Goal: Information Seeking & Learning: Learn about a topic

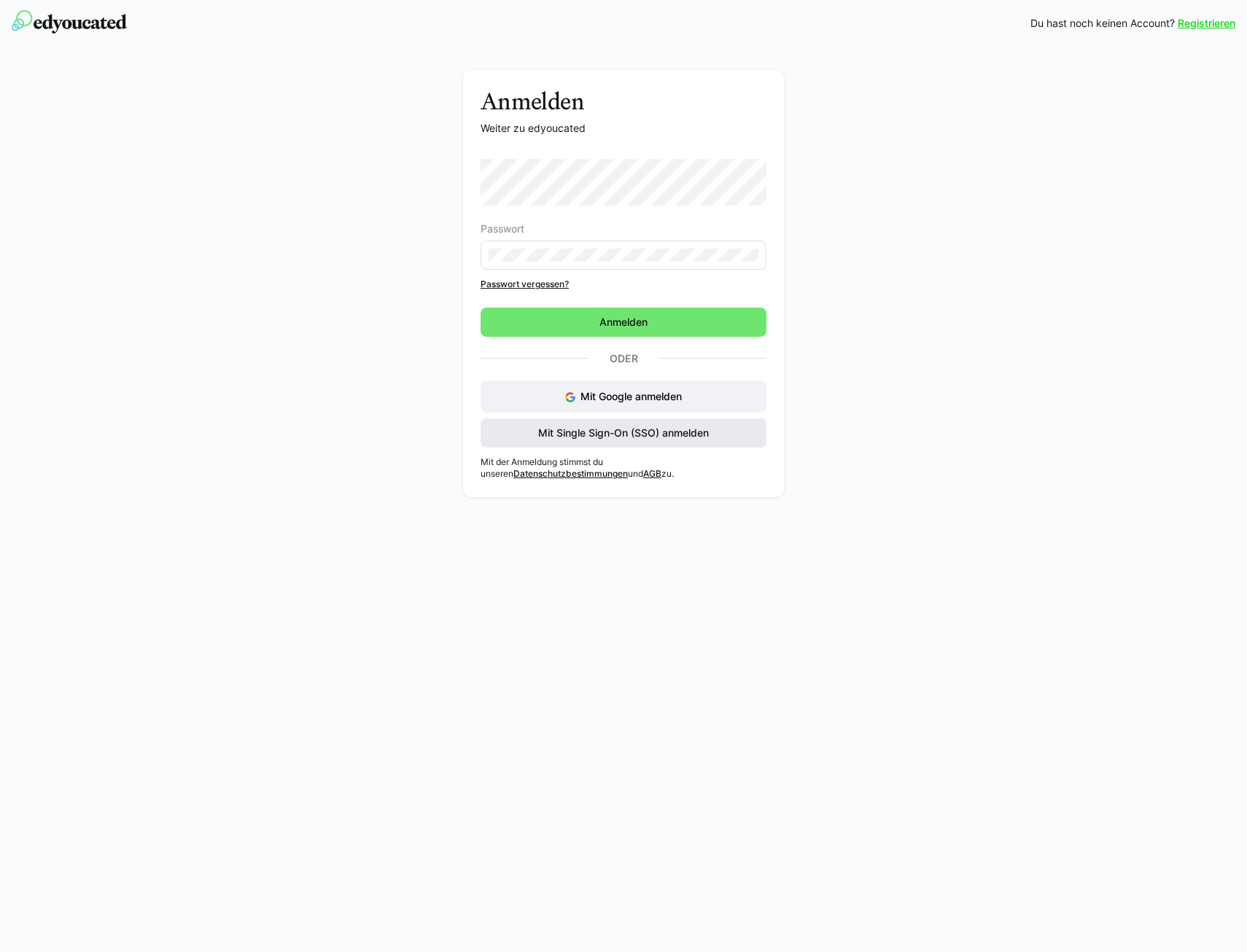
click at [633, 438] on span "Mit Single Sign-On (SSO) anmelden" at bounding box center [624, 433] width 175 height 15
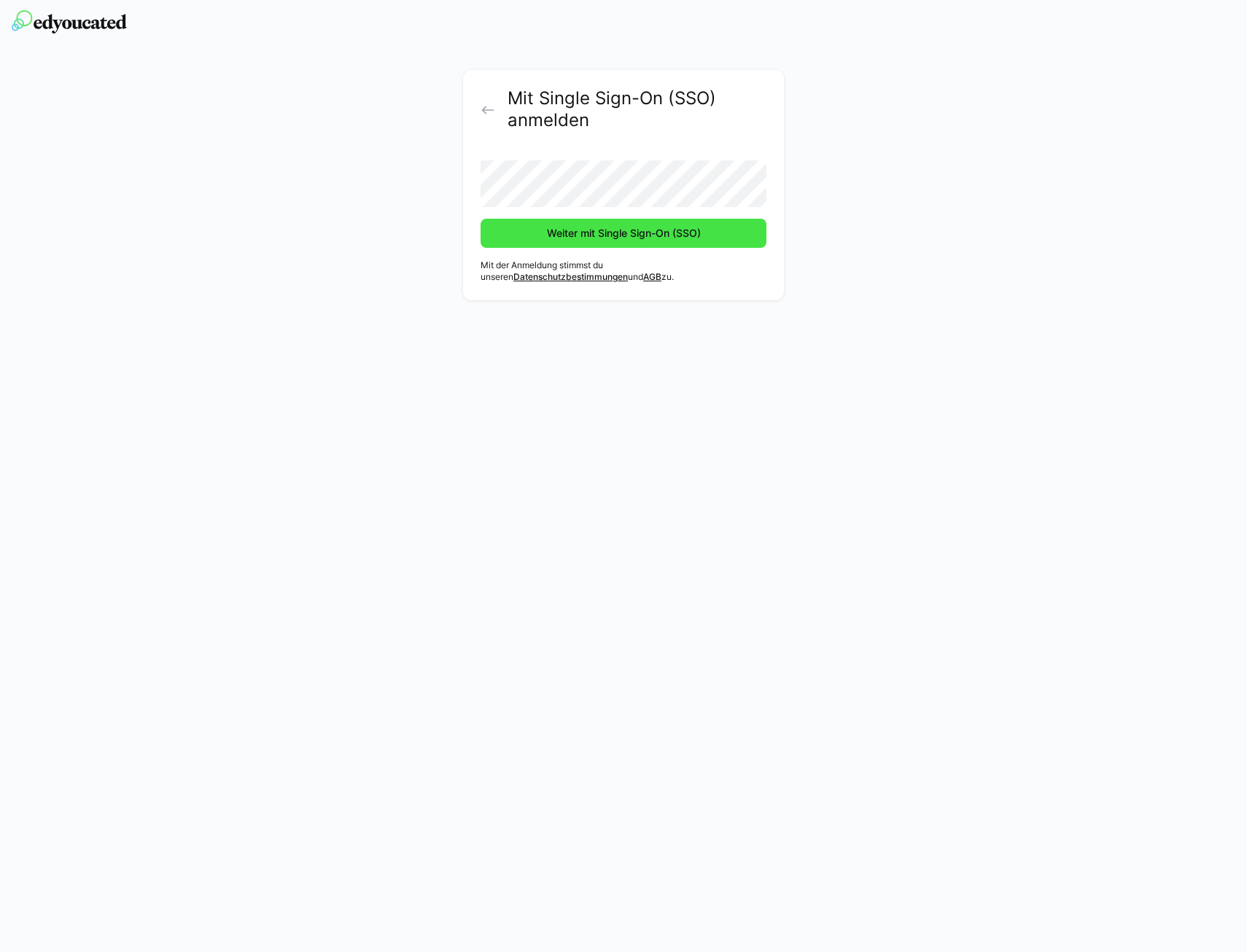
click at [651, 231] on span "Weiter mit Single Sign-On (SSO)" at bounding box center [624, 234] width 158 height 15
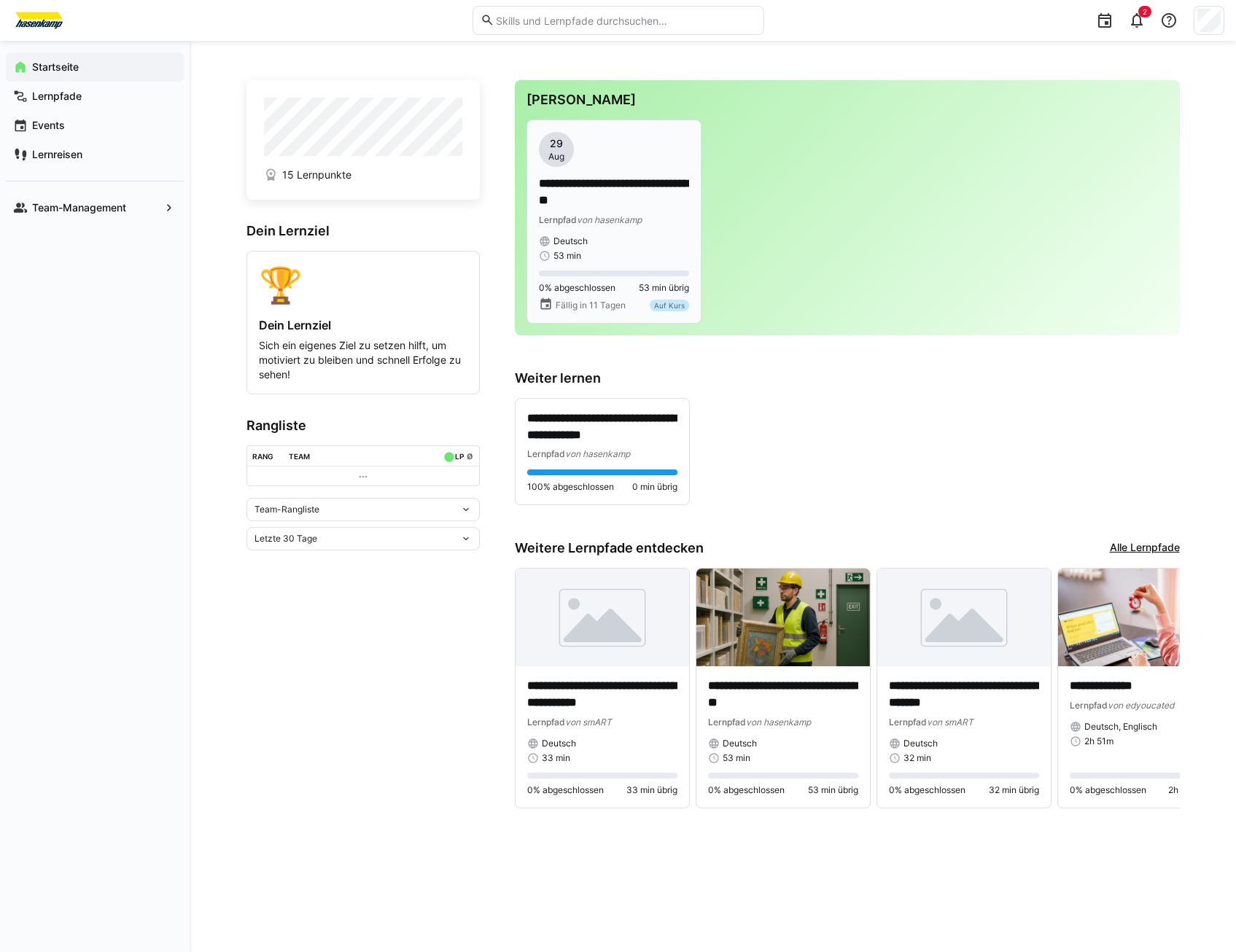
click at [592, 182] on p "**********" at bounding box center [613, 192] width 150 height 33
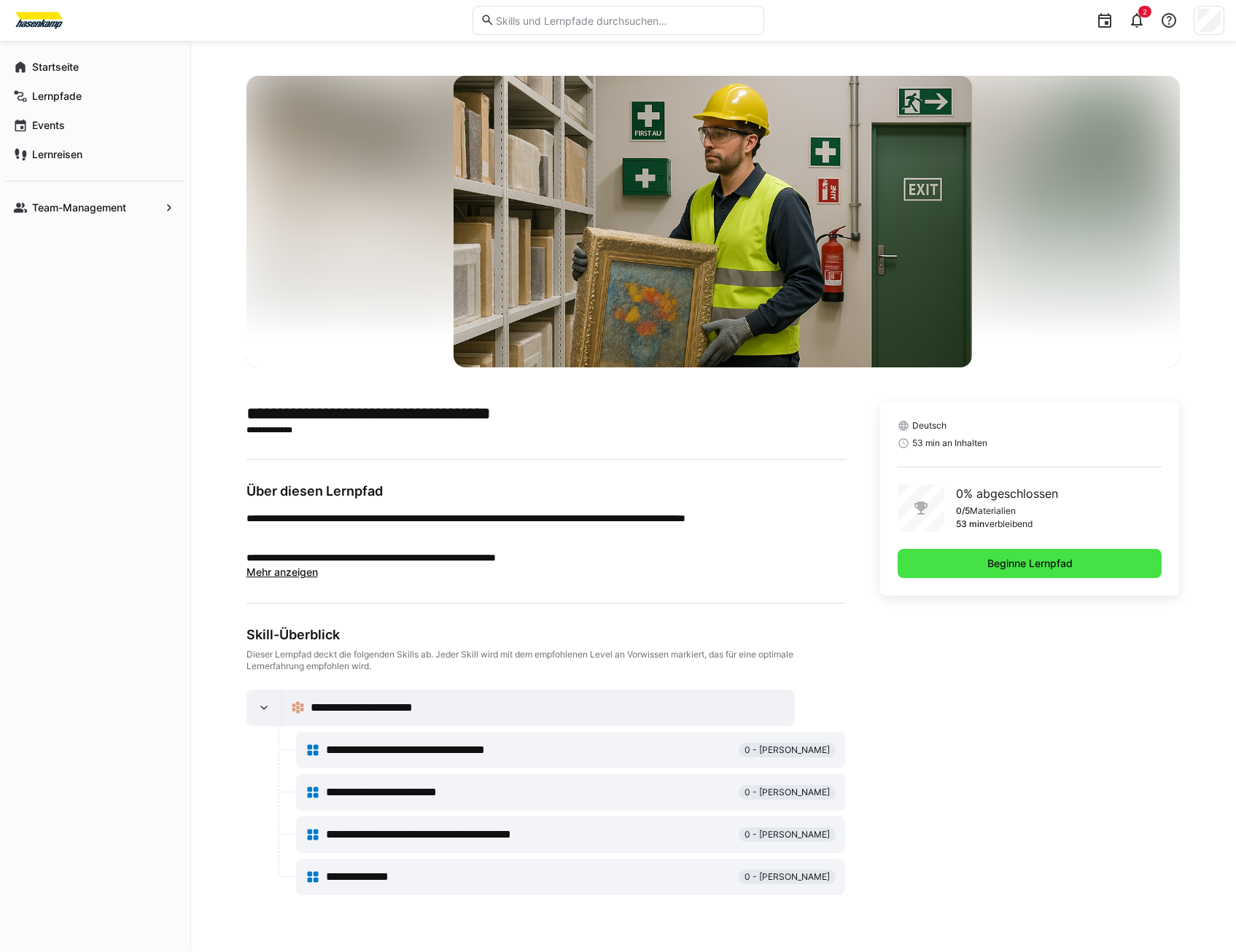
click at [997, 562] on span "Beginne Lernpfad" at bounding box center [1030, 564] width 90 height 15
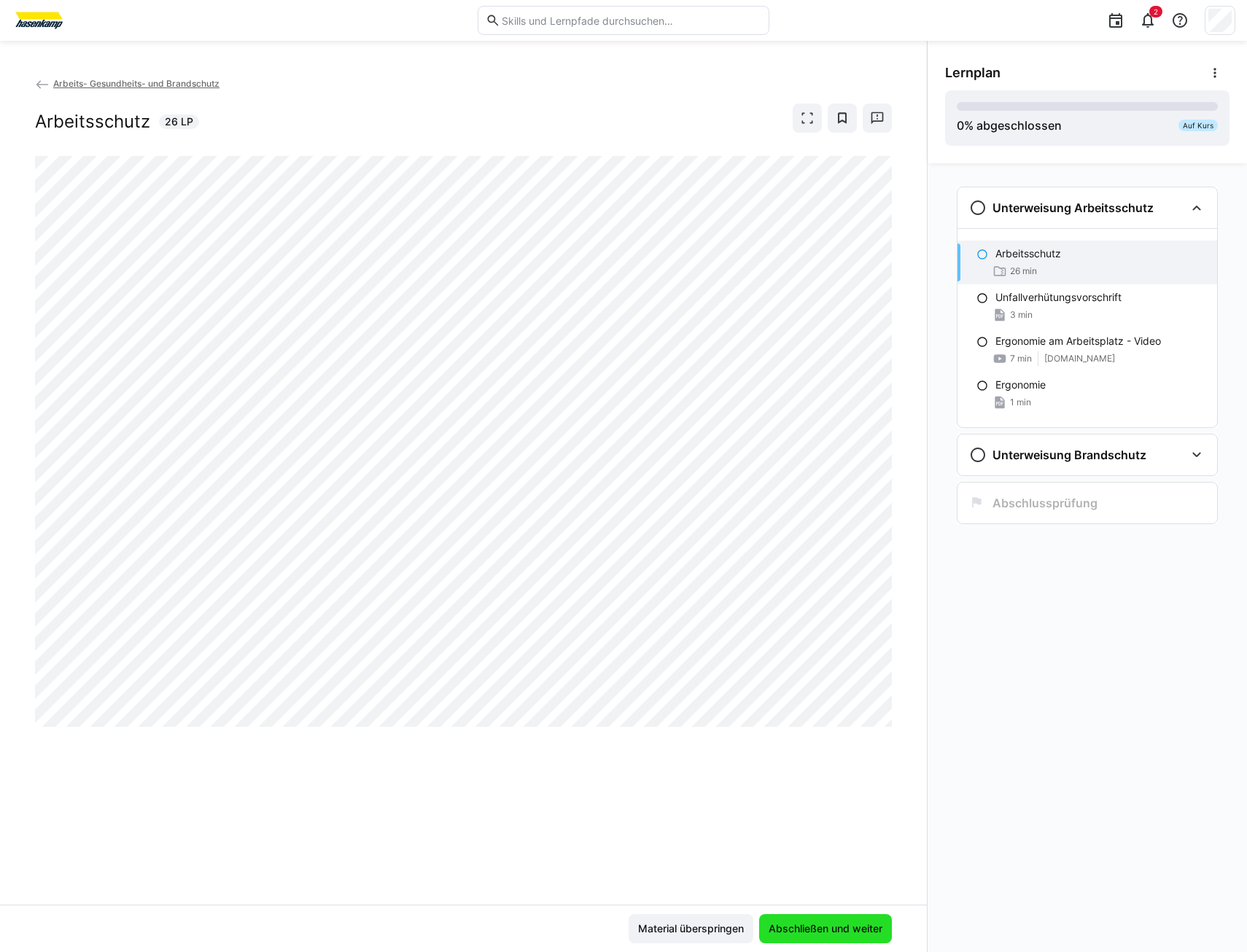
click at [824, 934] on span "Abschließen und weiter" at bounding box center [825, 929] width 118 height 15
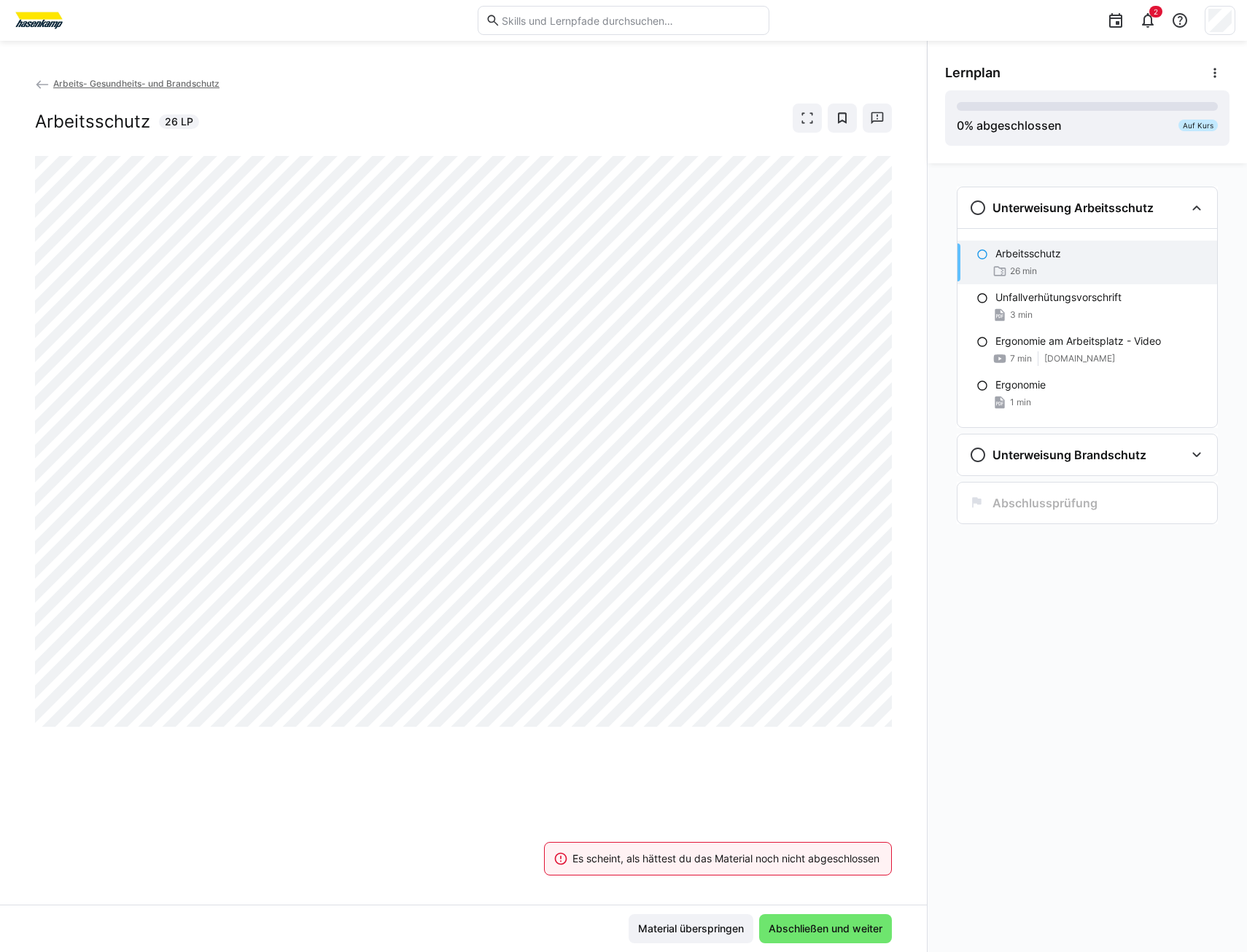
click at [683, 762] on div "Arbeits- Gesundheits- und Brandschutz Arbeitsschutz 26 LP" at bounding box center [463, 489] width 927 height 829
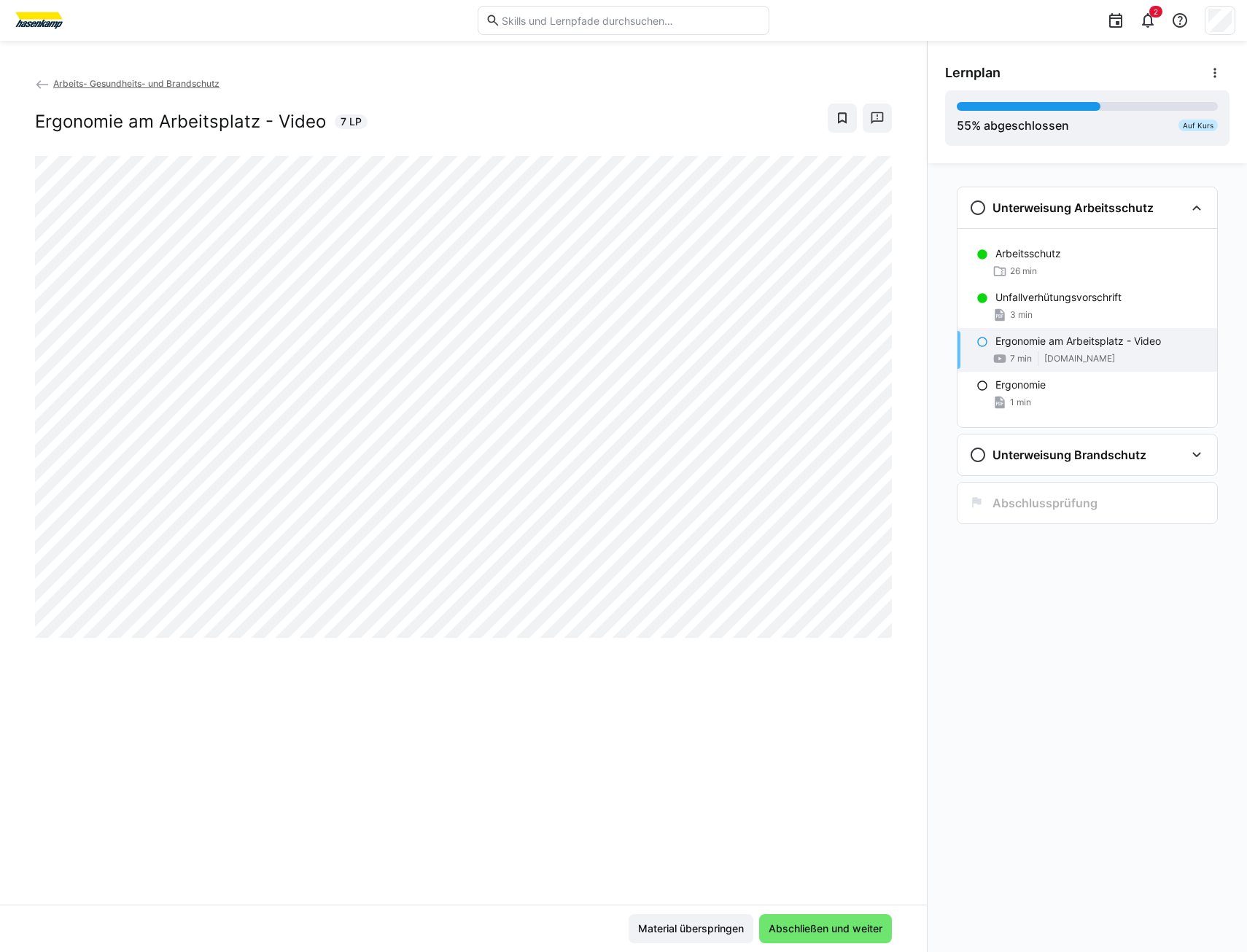
click at [211, 783] on div "Arbeits- Gesundheits- und Brandschutz Ergonomie am Arbeitsplatz - Video 7 LP" at bounding box center [463, 489] width 927 height 829
click at [211, 796] on div "Arbeits- Gesundheits- und Brandschutz Ergonomie am Arbeitsplatz - Video 7 LP" at bounding box center [463, 489] width 927 height 829
click at [806, 758] on div "Arbeits- Gesundheits- und Brandschutz Ergonomie am Arbeitsplatz - Video 7 LP" at bounding box center [463, 489] width 927 height 829
click at [201, 82] on span "Arbeits- Gesundheits- und Brandschutz" at bounding box center [136, 84] width 166 height 11
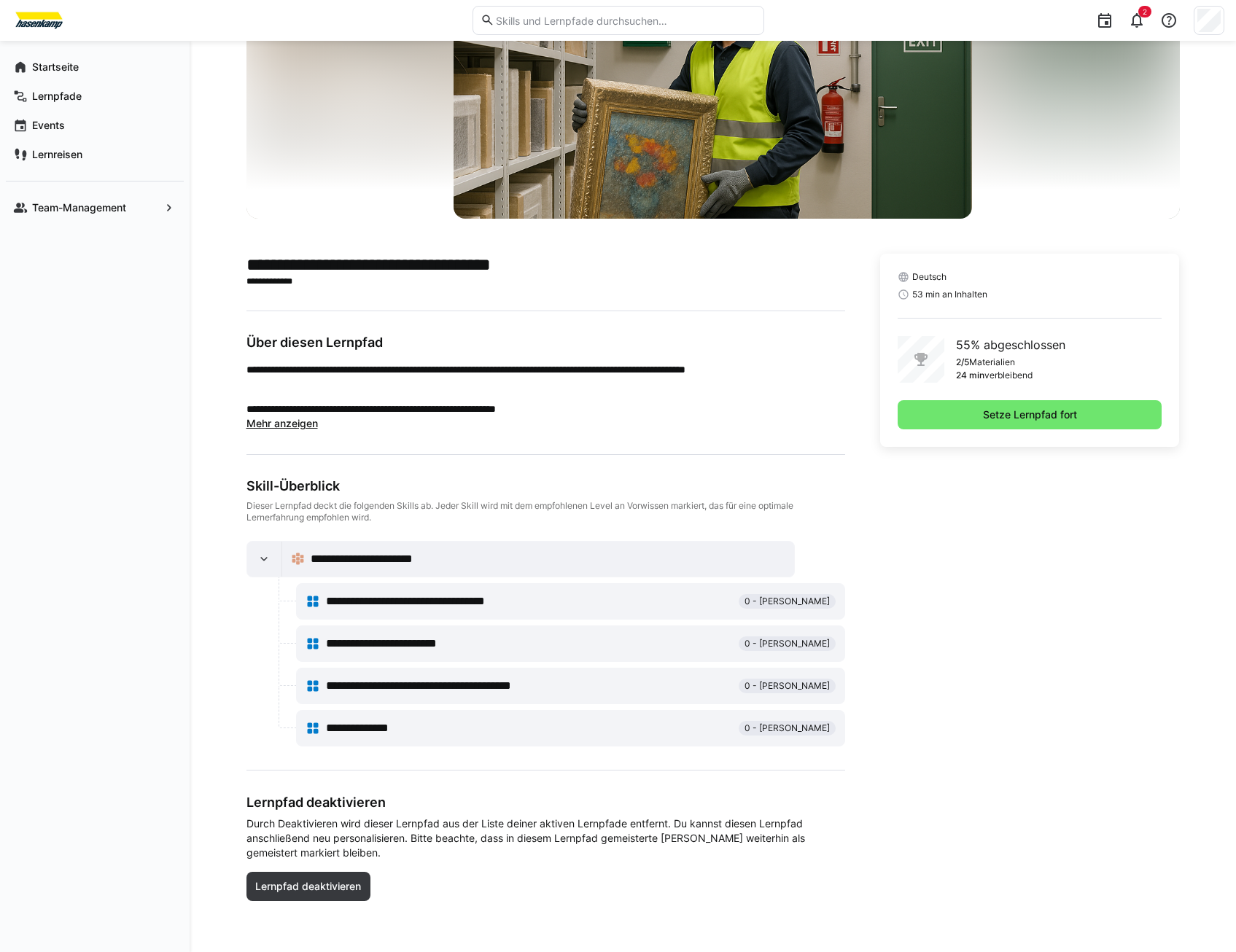
scroll to position [150, 0]
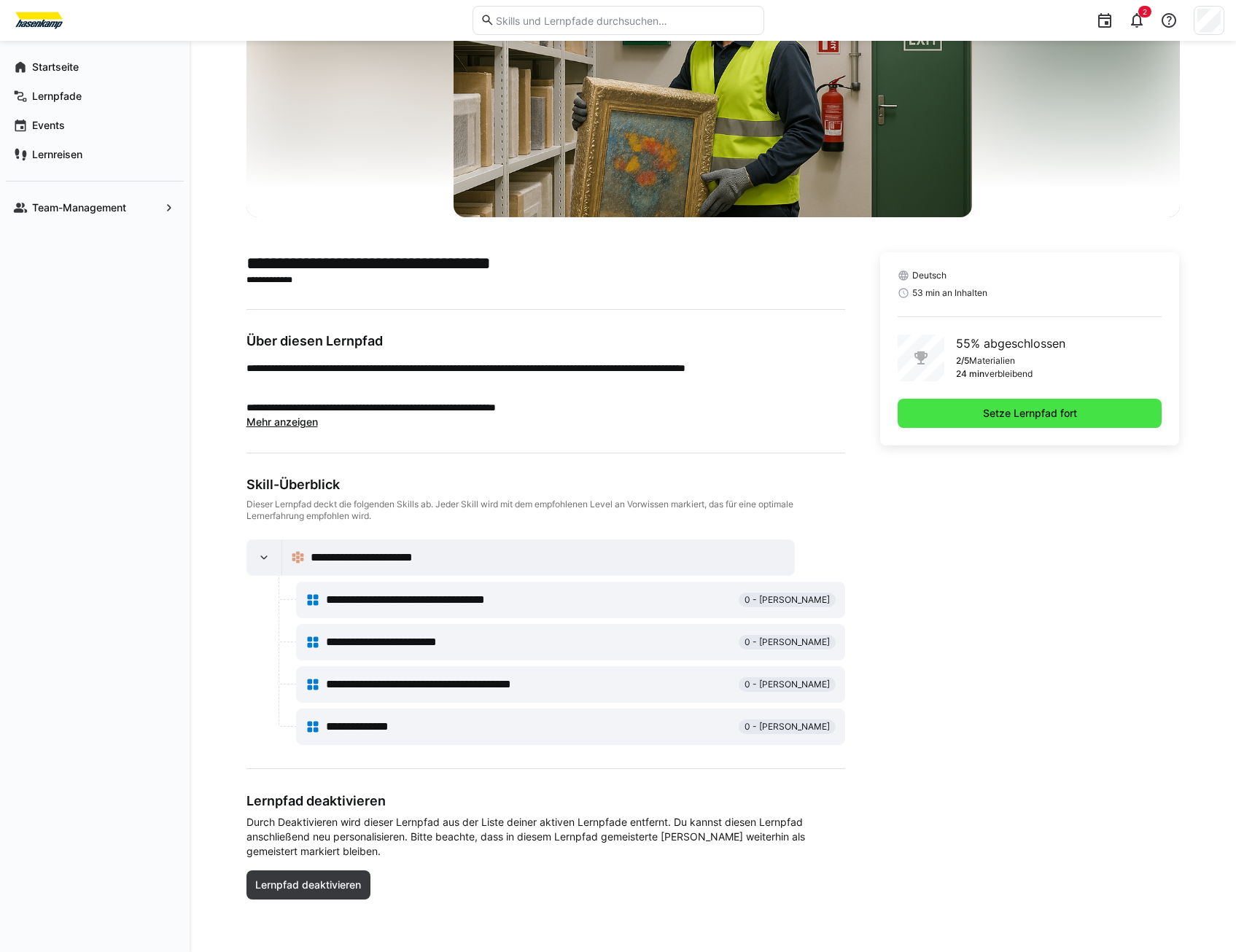
click at [981, 419] on span "Setze Lernpfad fort" at bounding box center [1029, 414] width 98 height 15
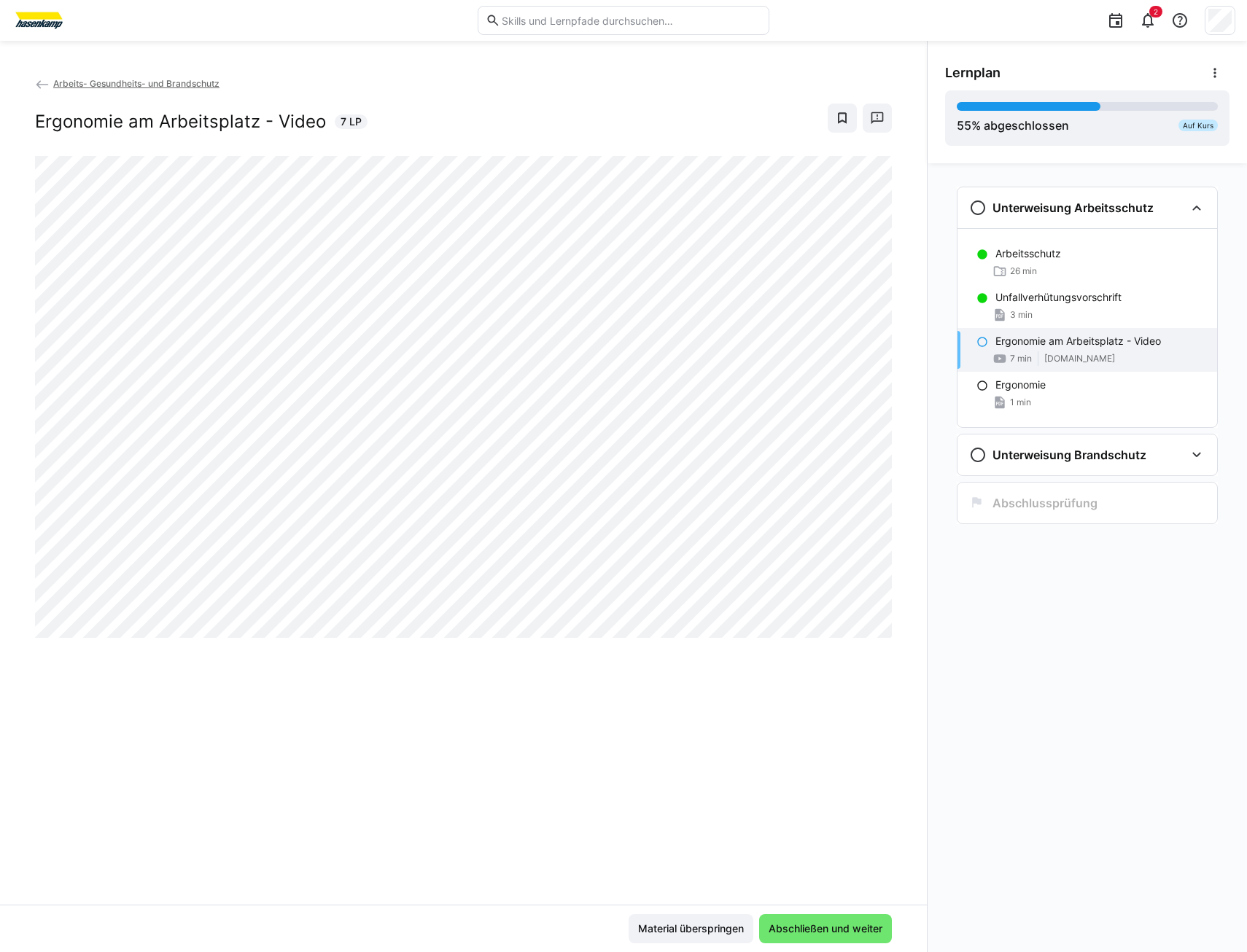
click at [980, 342] on eds-icon at bounding box center [981, 341] width 12 height 12
click at [821, 929] on span "Abschließen und weiter" at bounding box center [825, 929] width 118 height 15
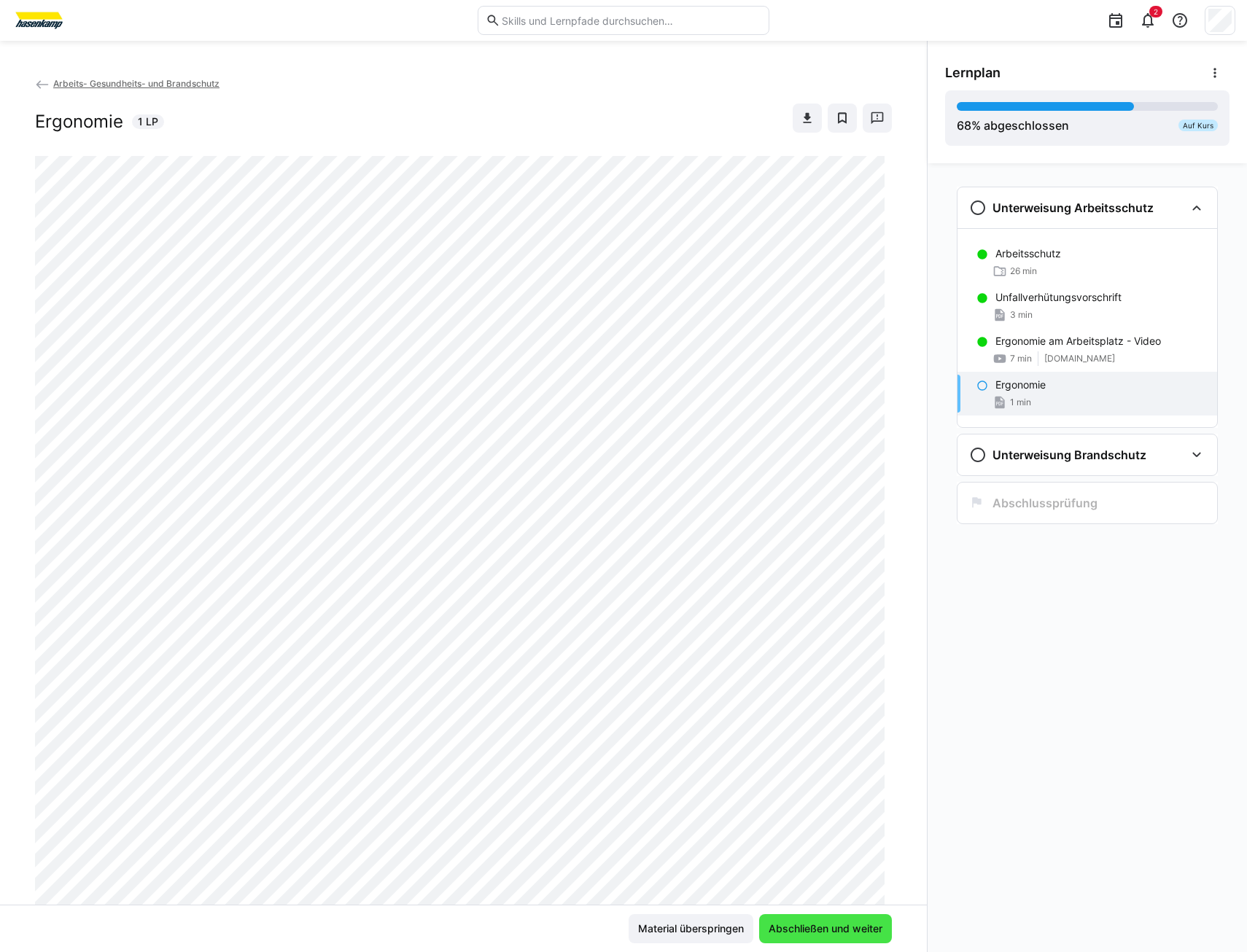
click at [821, 929] on span "Abschließen und weiter" at bounding box center [825, 929] width 118 height 15
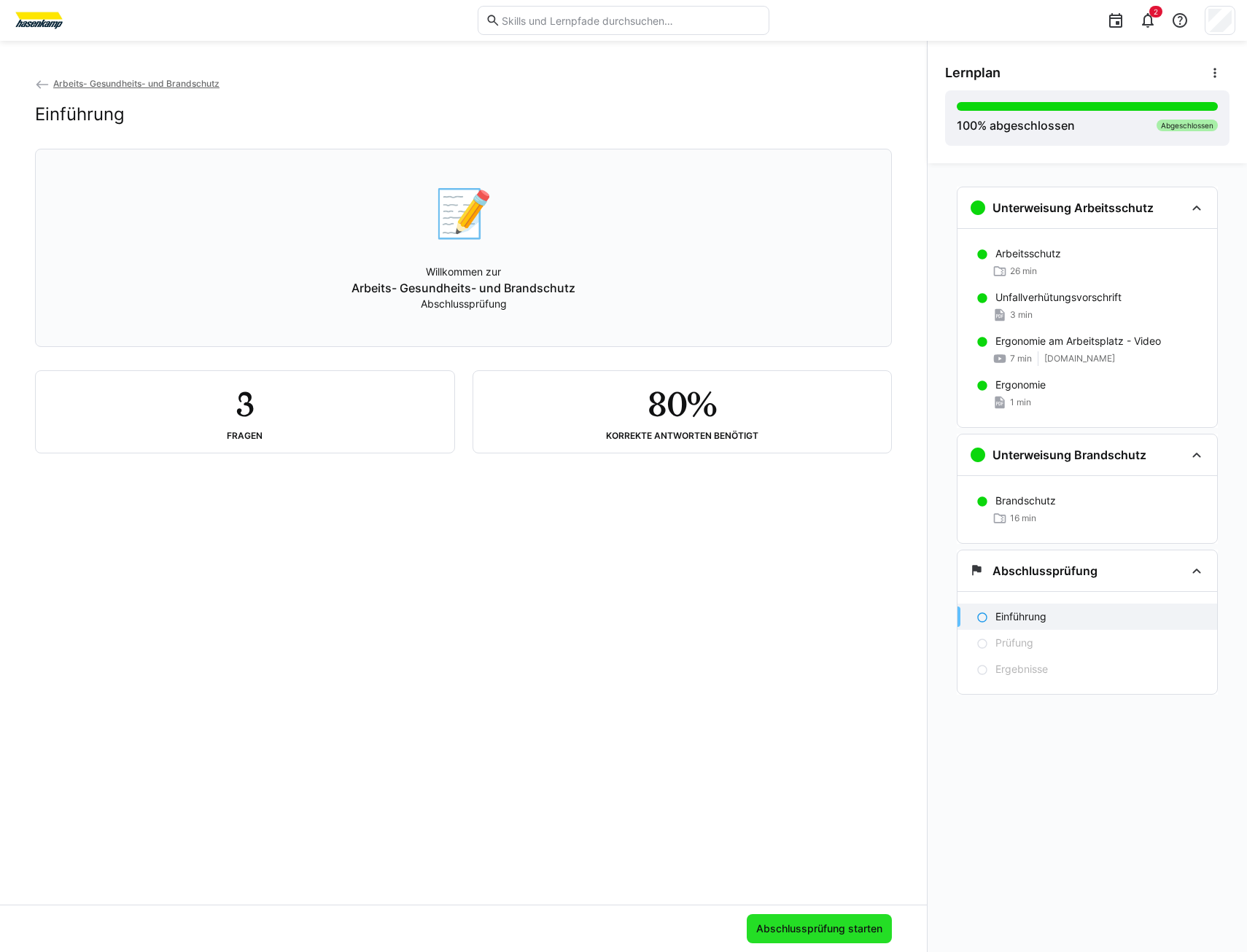
click at [804, 933] on span "Abschlussprüfung starten" at bounding box center [819, 929] width 131 height 15
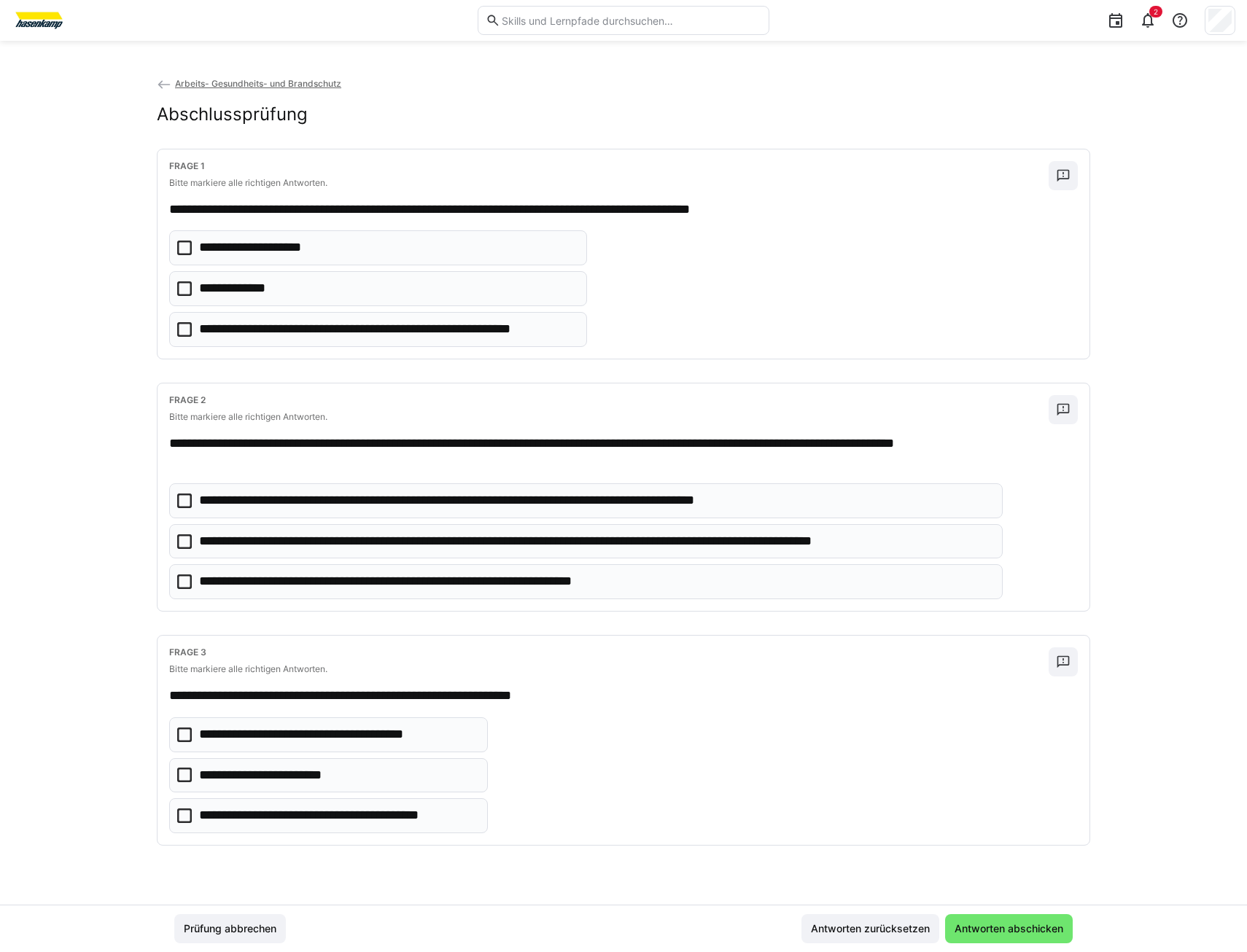
click at [185, 285] on icon at bounding box center [185, 289] width 15 height 15
click at [184, 814] on icon at bounding box center [185, 816] width 15 height 15
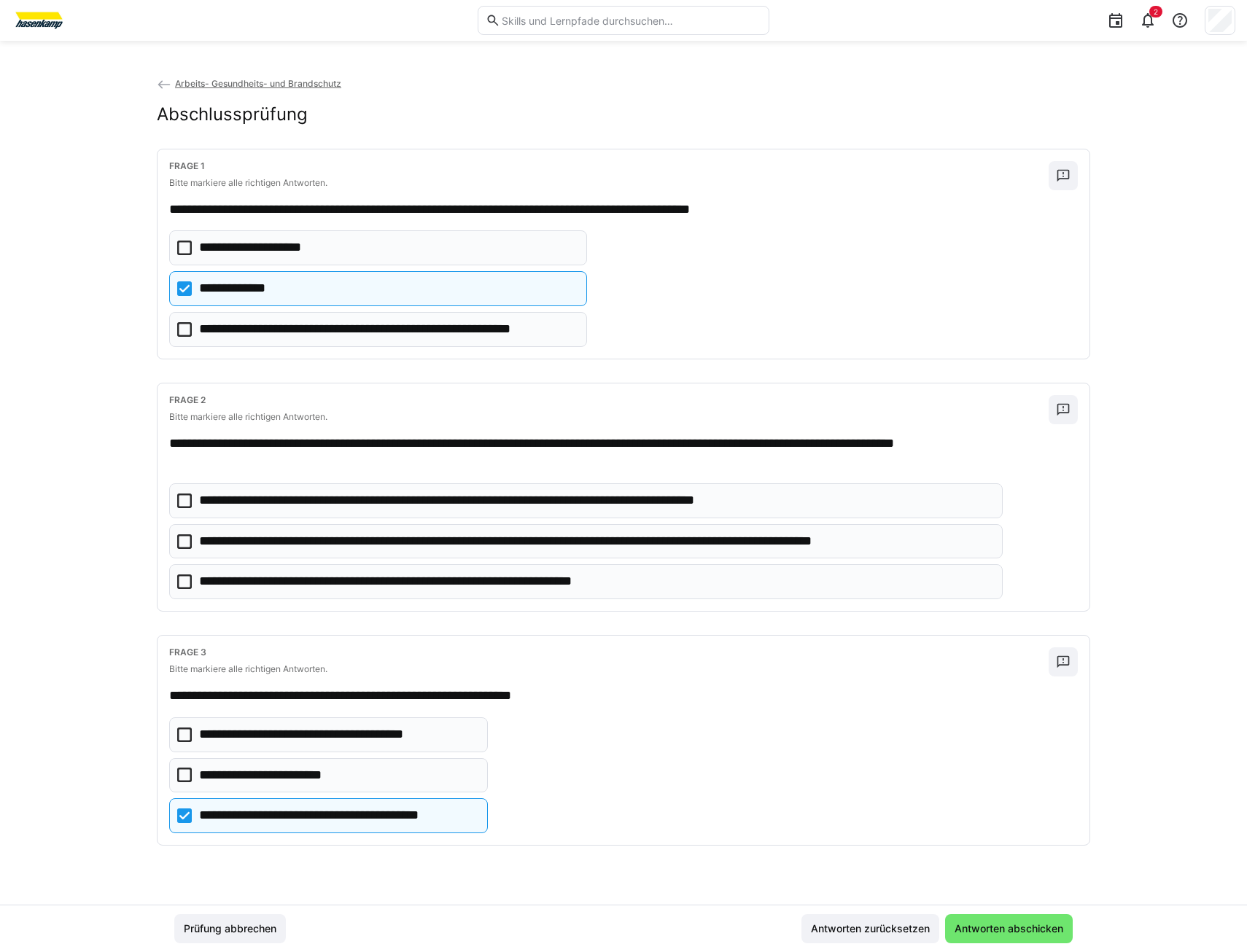
click at [347, 547] on p "**********" at bounding box center [595, 542] width 793 height 19
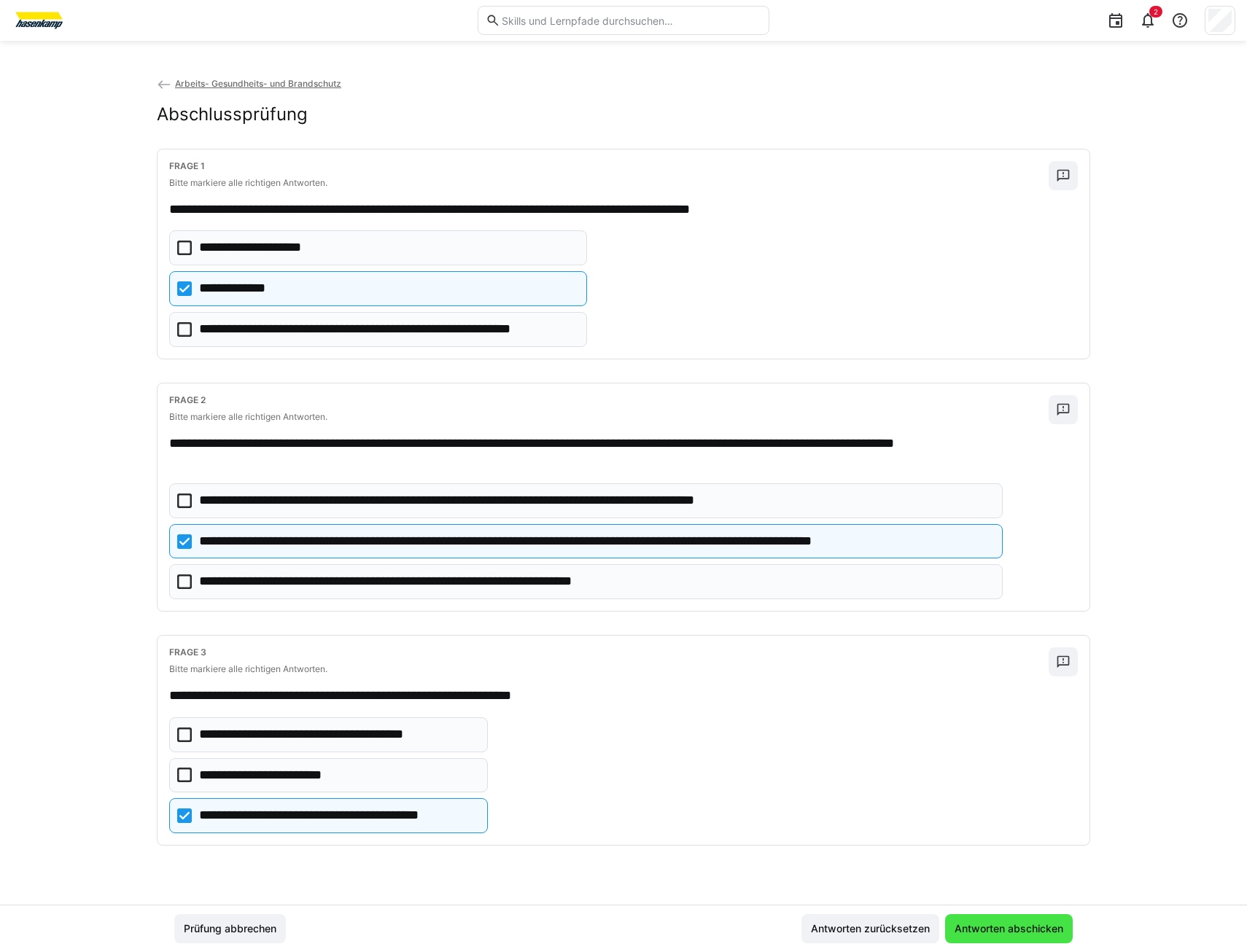
click at [1032, 935] on span "Antworten abschicken" at bounding box center [1008, 929] width 113 height 15
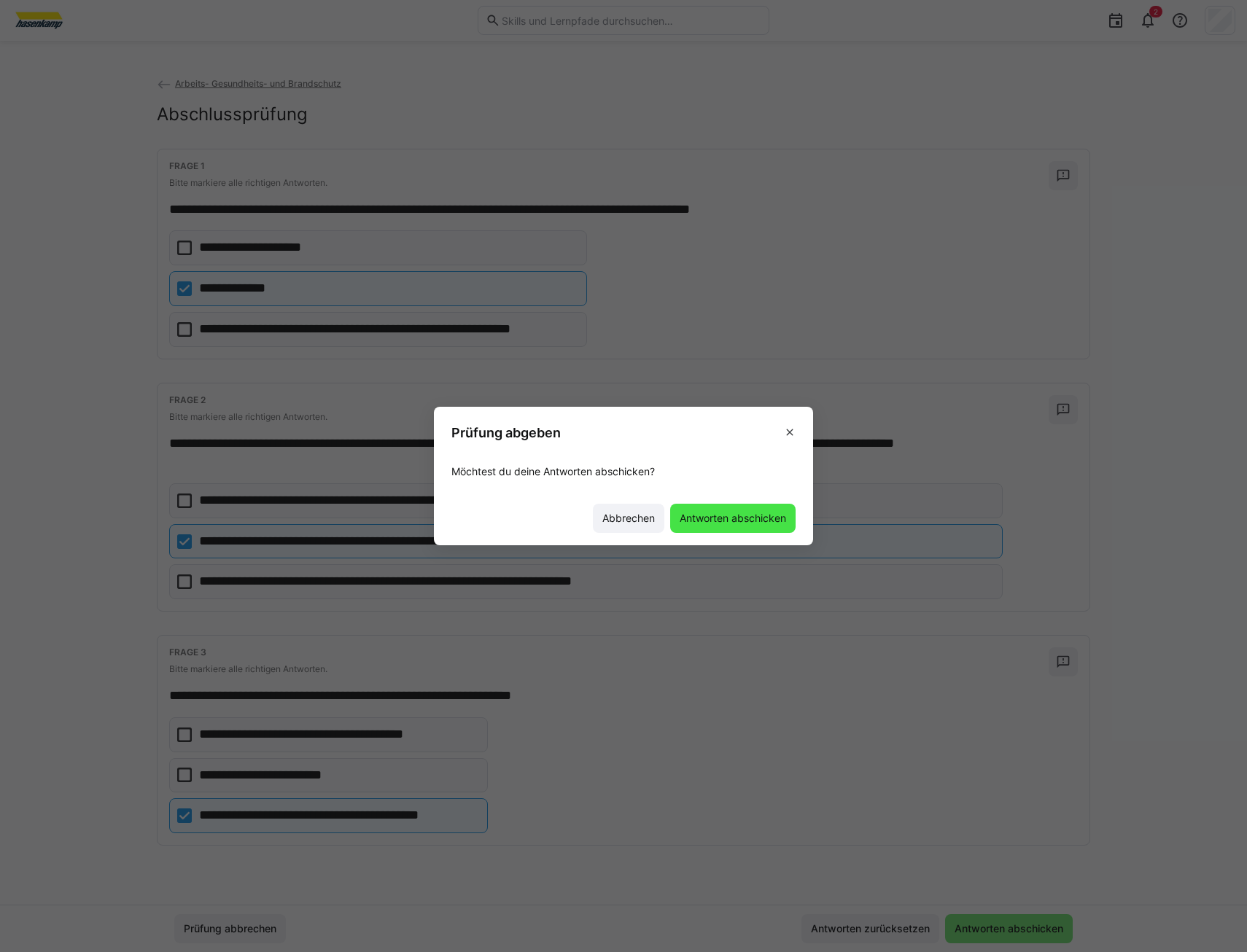
click at [726, 526] on span "Antworten abschicken" at bounding box center [732, 519] width 125 height 29
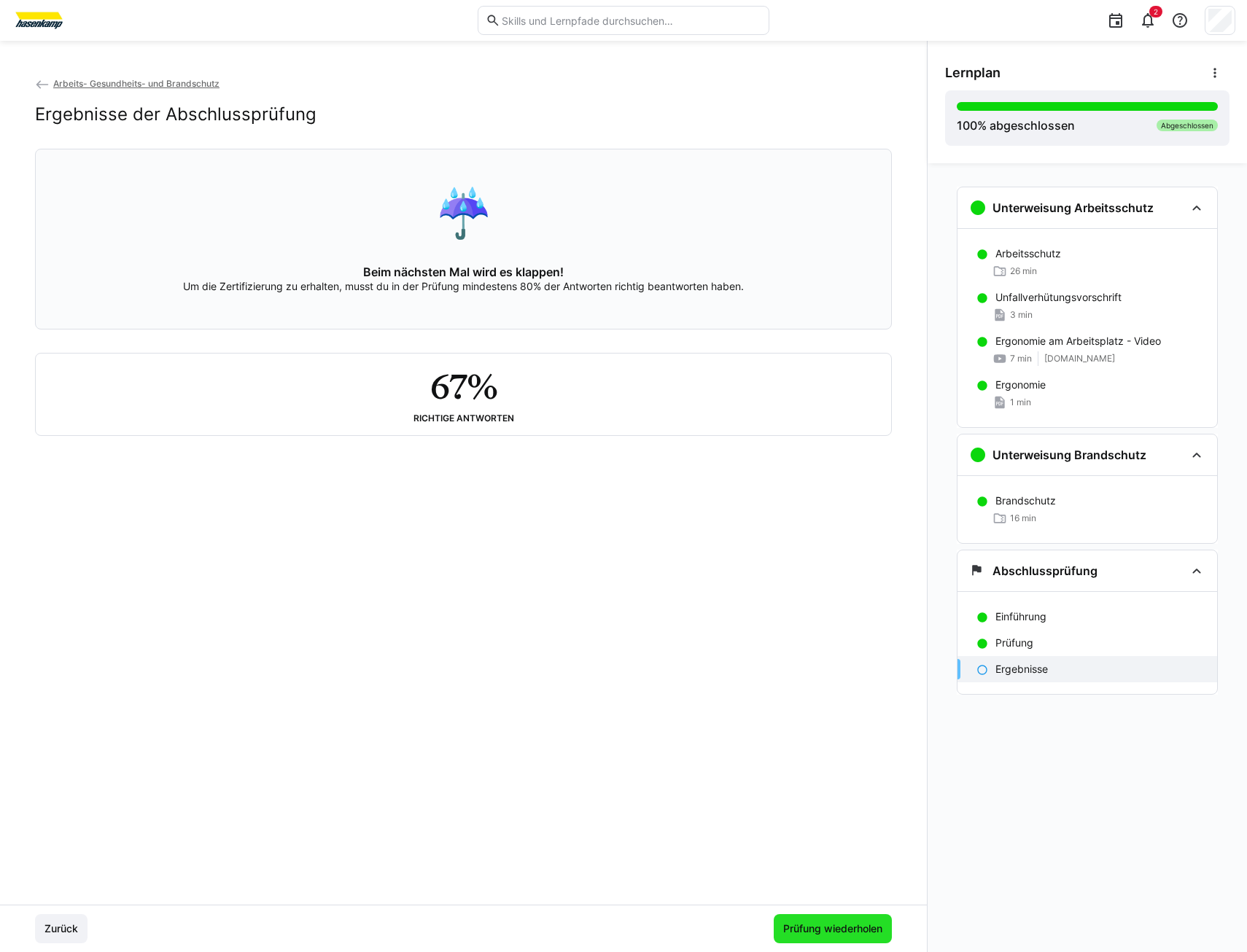
click at [858, 931] on span "Prüfung wiederholen" at bounding box center [832, 929] width 104 height 15
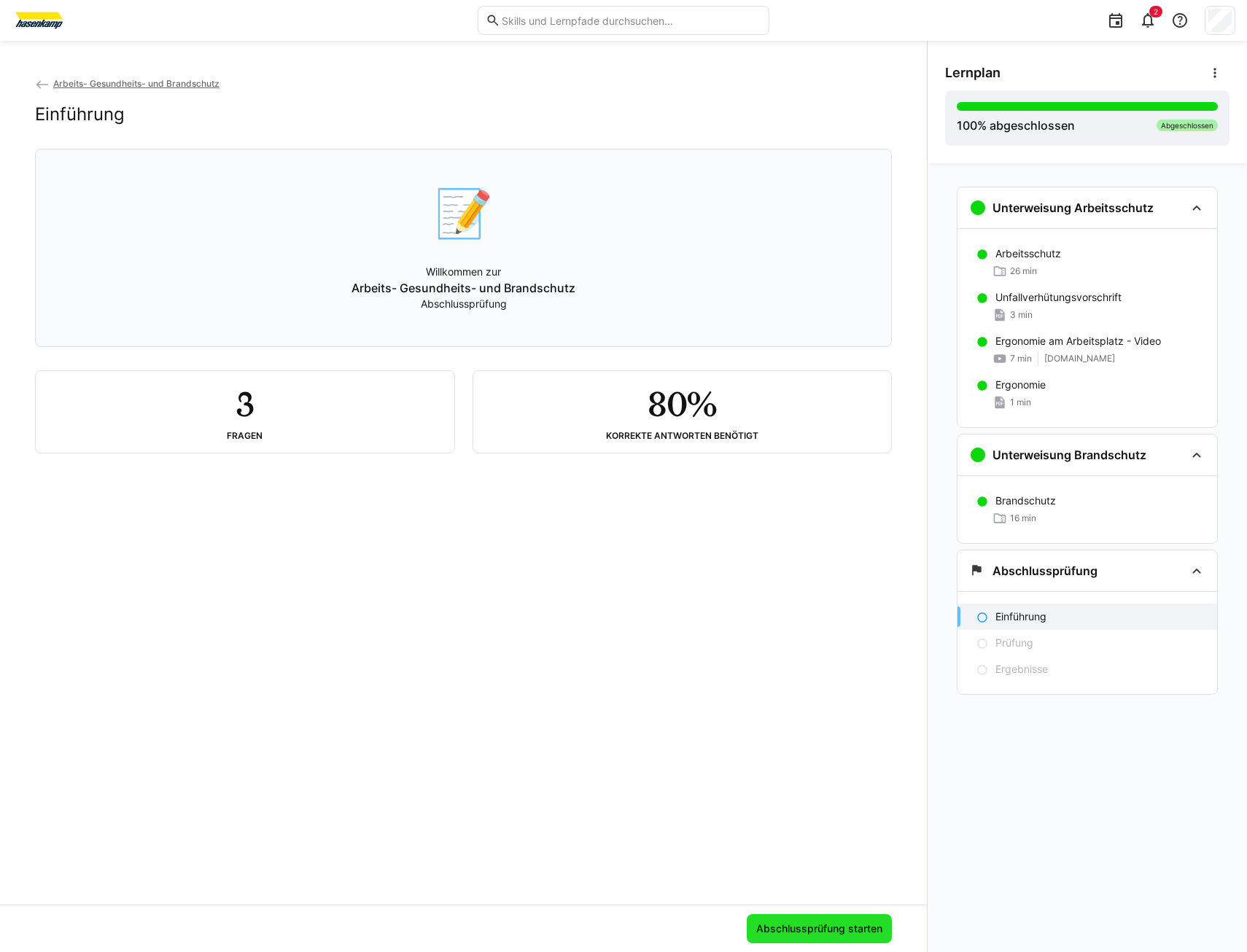
click at [778, 934] on span "Abschlussprüfung starten" at bounding box center [819, 929] width 131 height 15
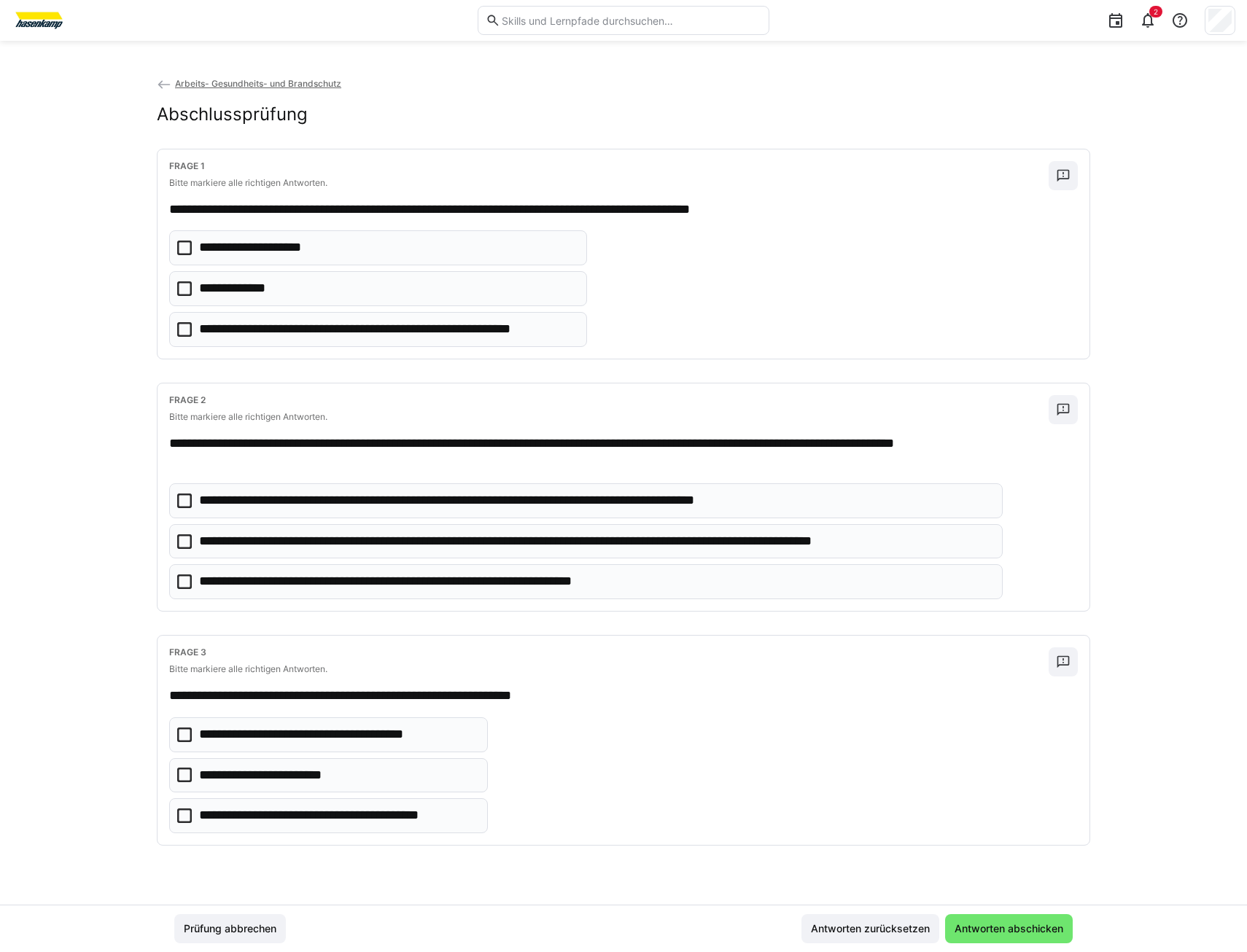
click at [185, 289] on icon at bounding box center [185, 289] width 15 height 15
click at [186, 815] on icon at bounding box center [185, 816] width 15 height 15
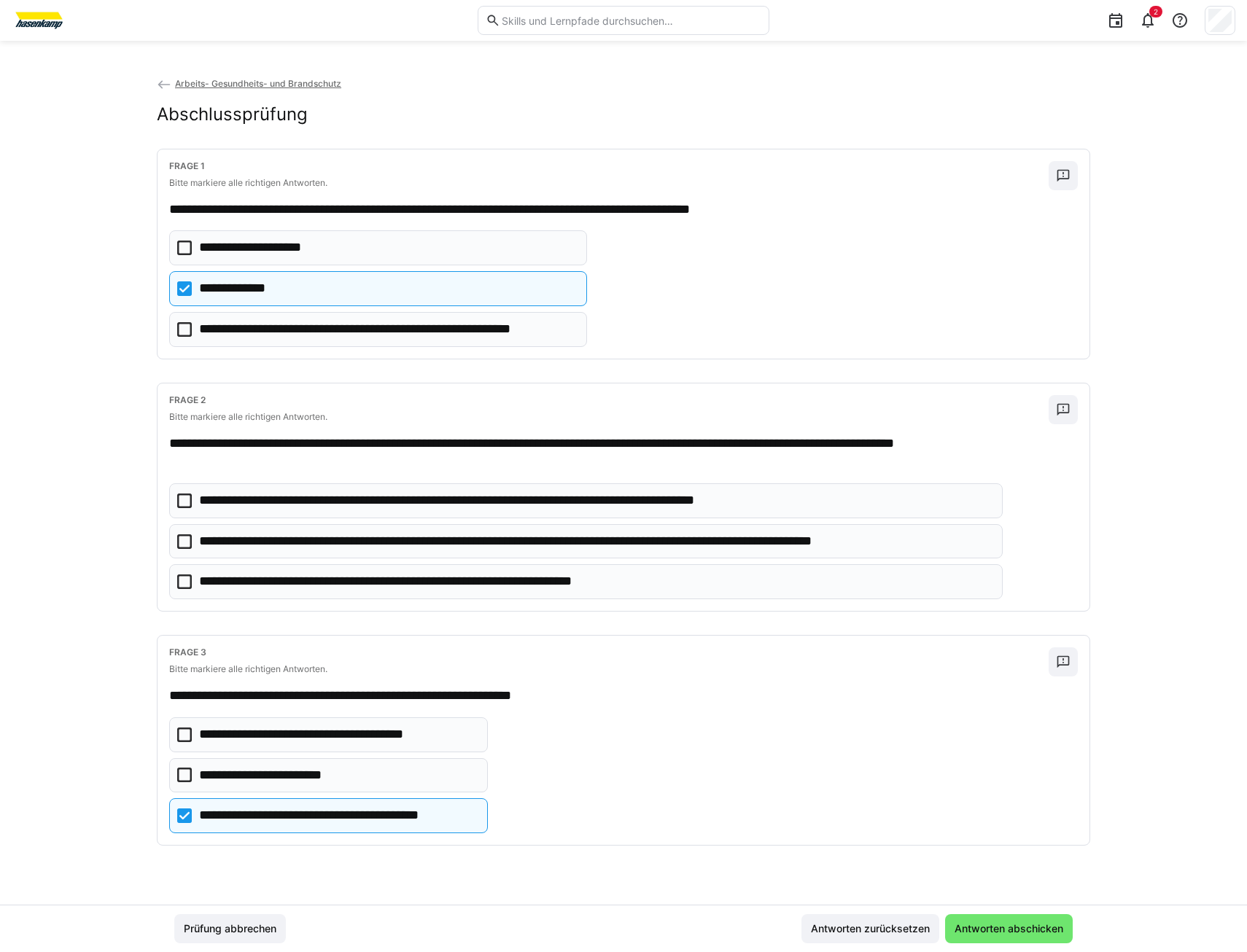
click at [181, 579] on icon at bounding box center [185, 582] width 15 height 15
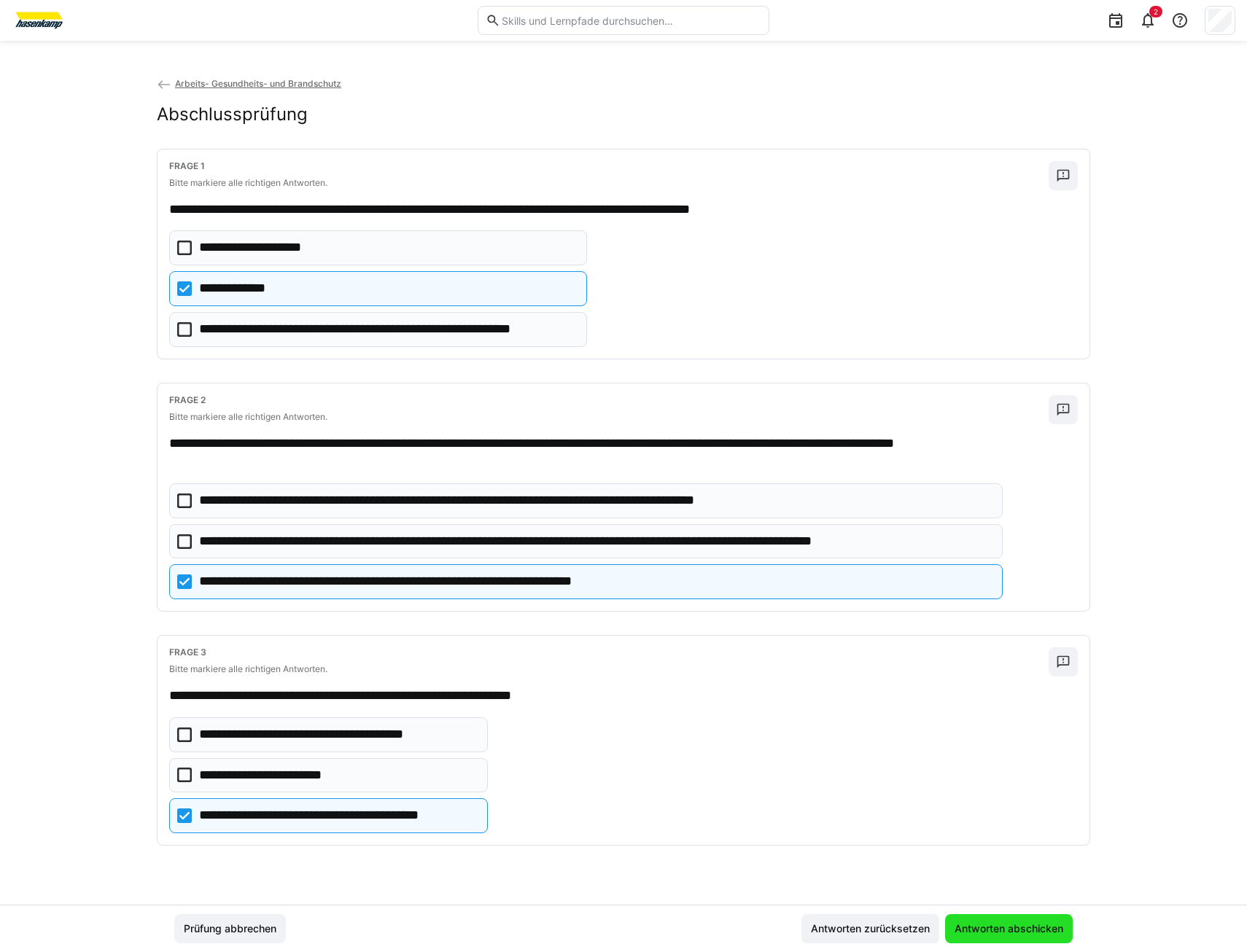
click at [989, 935] on span "Antworten abschicken" at bounding box center [1008, 929] width 113 height 15
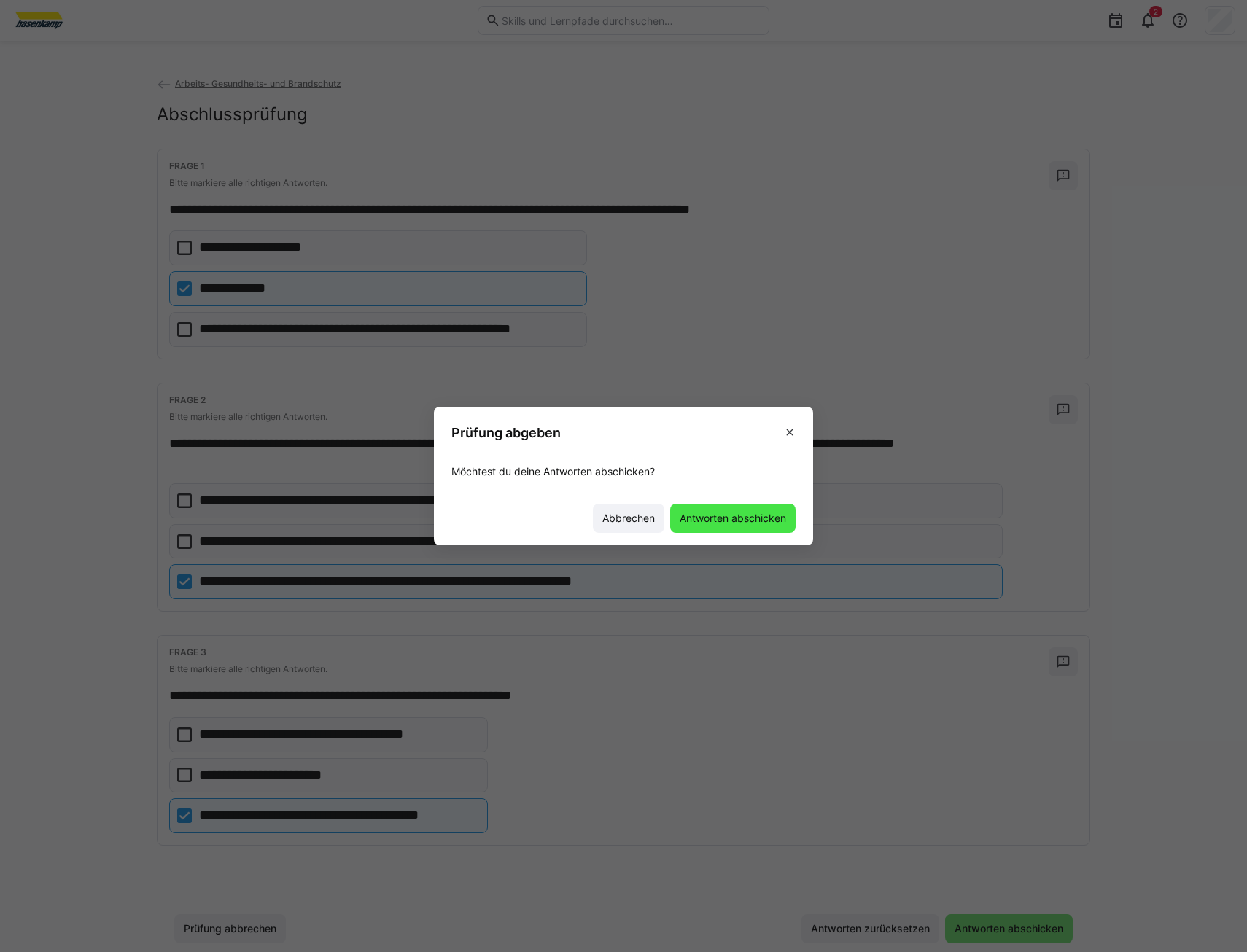
click at [764, 526] on span "Antworten abschicken" at bounding box center [732, 519] width 125 height 29
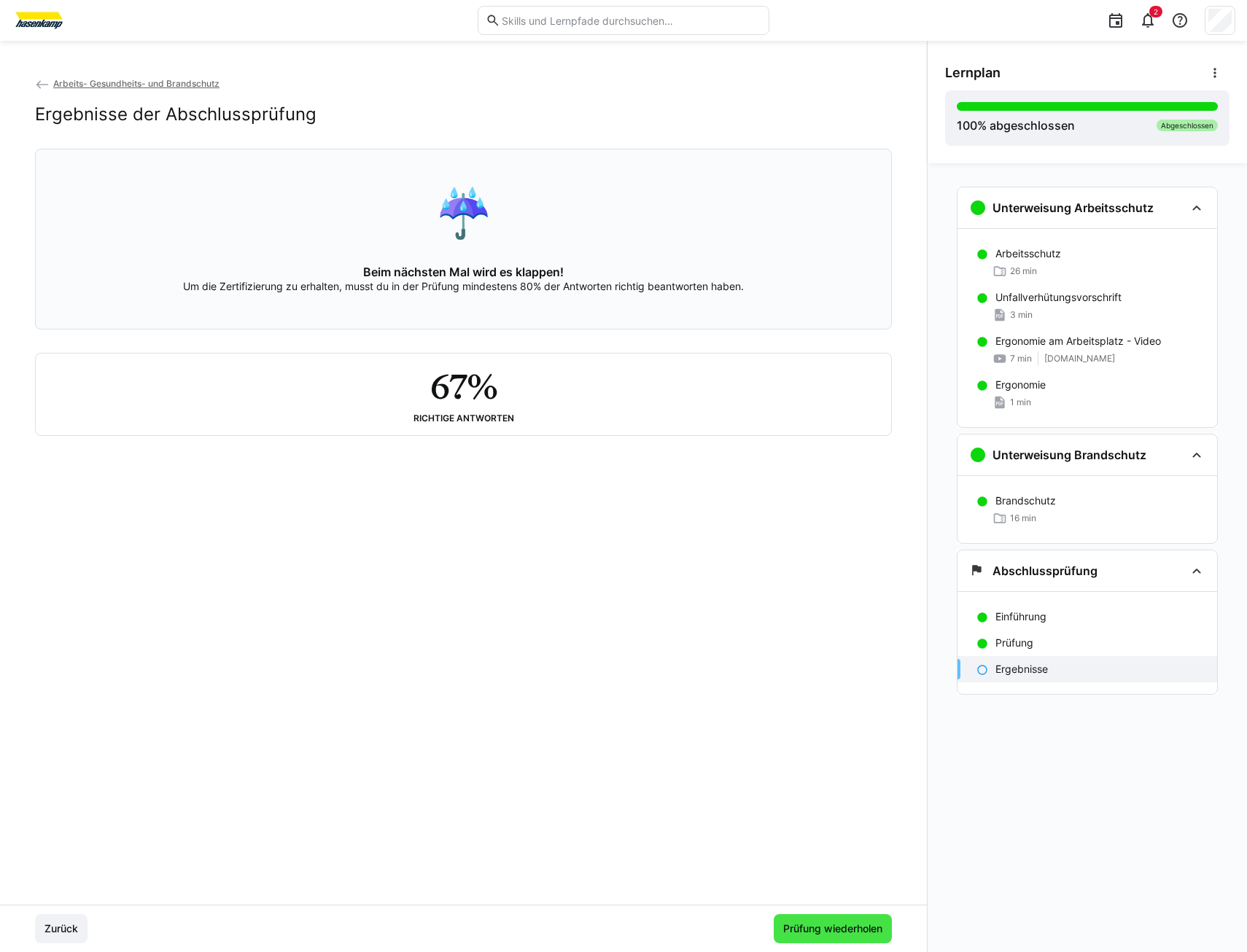
click at [842, 928] on span "Prüfung wiederholen" at bounding box center [832, 929] width 104 height 15
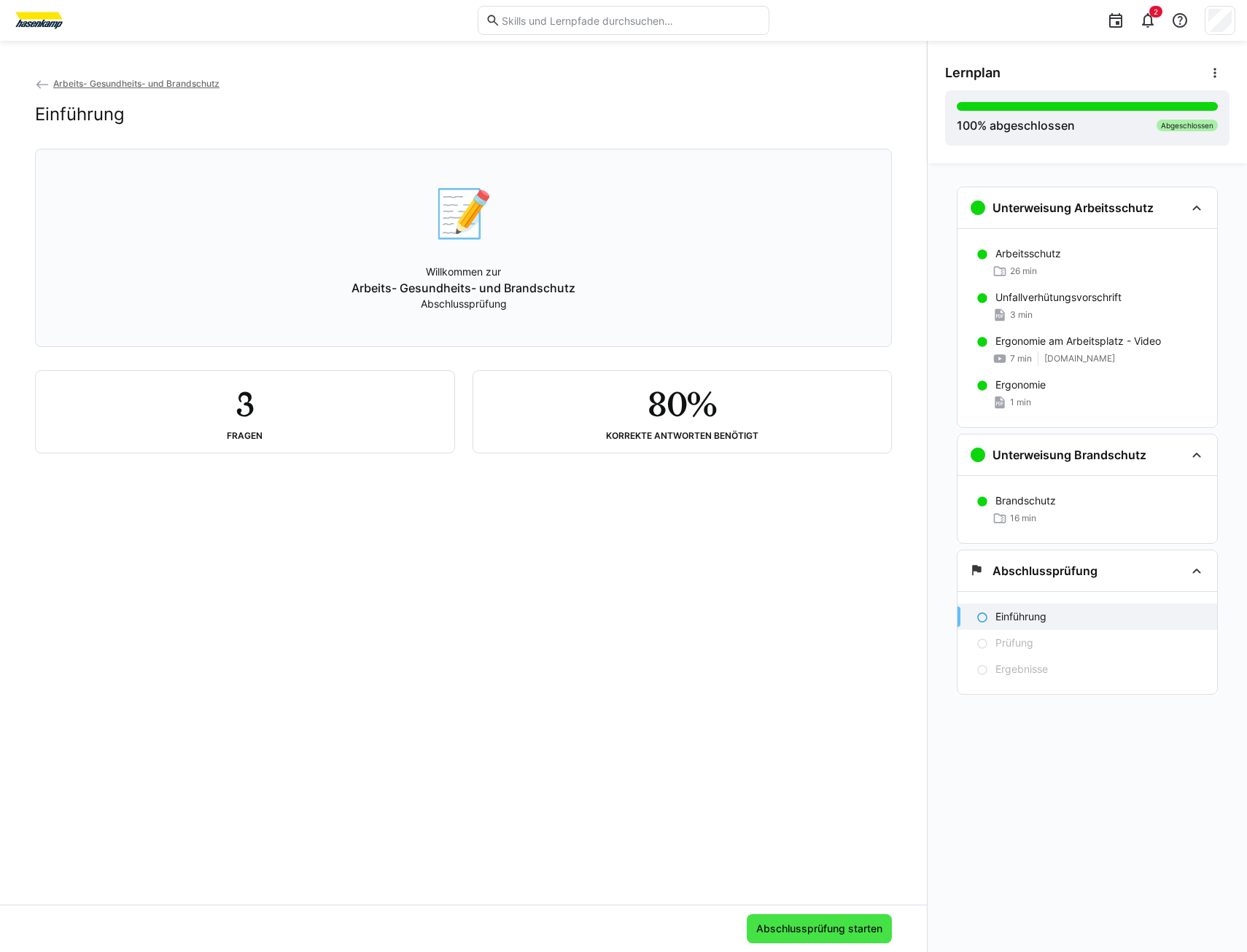
click at [770, 924] on span "Abschlussprüfung starten" at bounding box center [819, 929] width 131 height 15
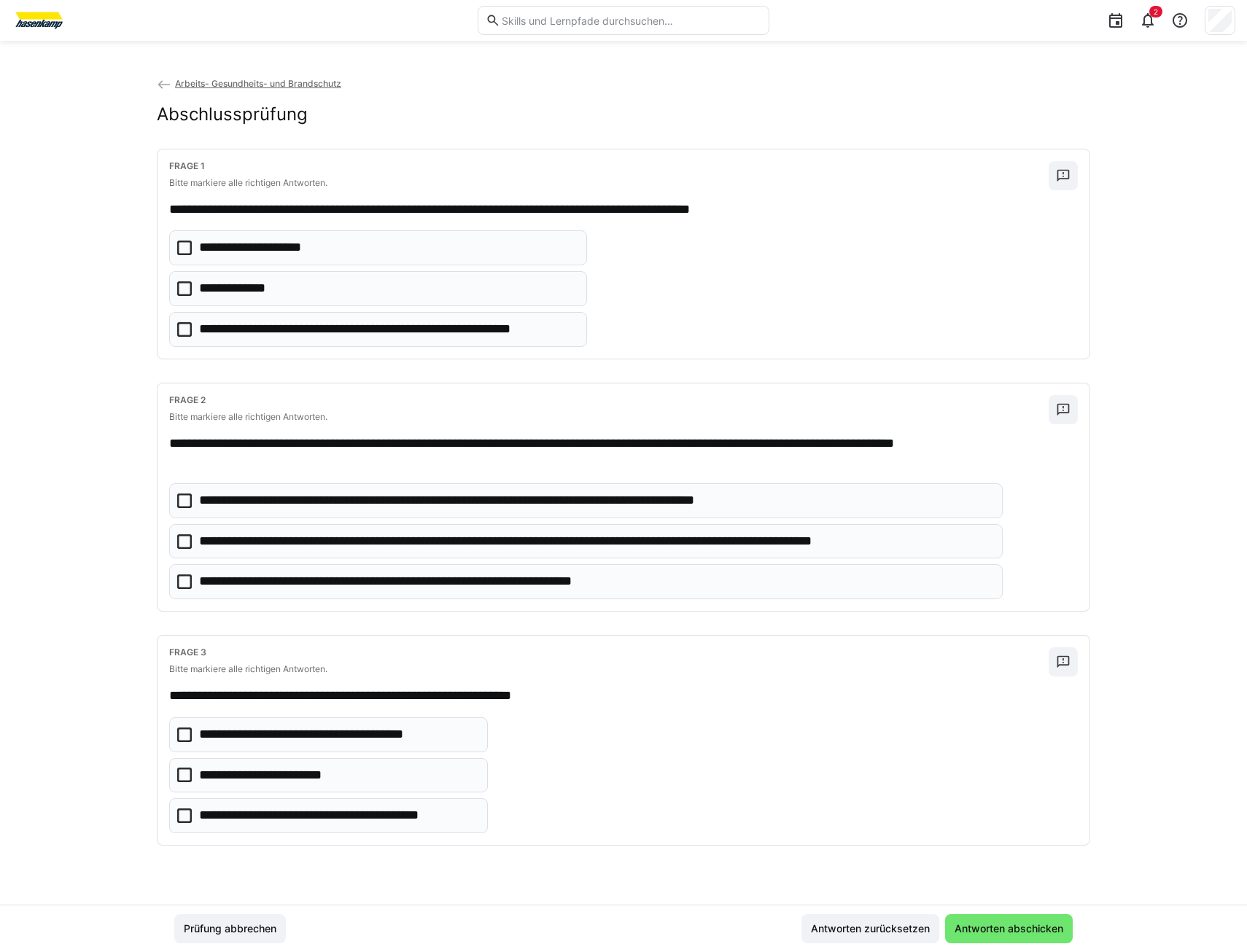
click at [185, 813] on icon at bounding box center [185, 816] width 15 height 15
click at [187, 325] on icon at bounding box center [185, 329] width 15 height 15
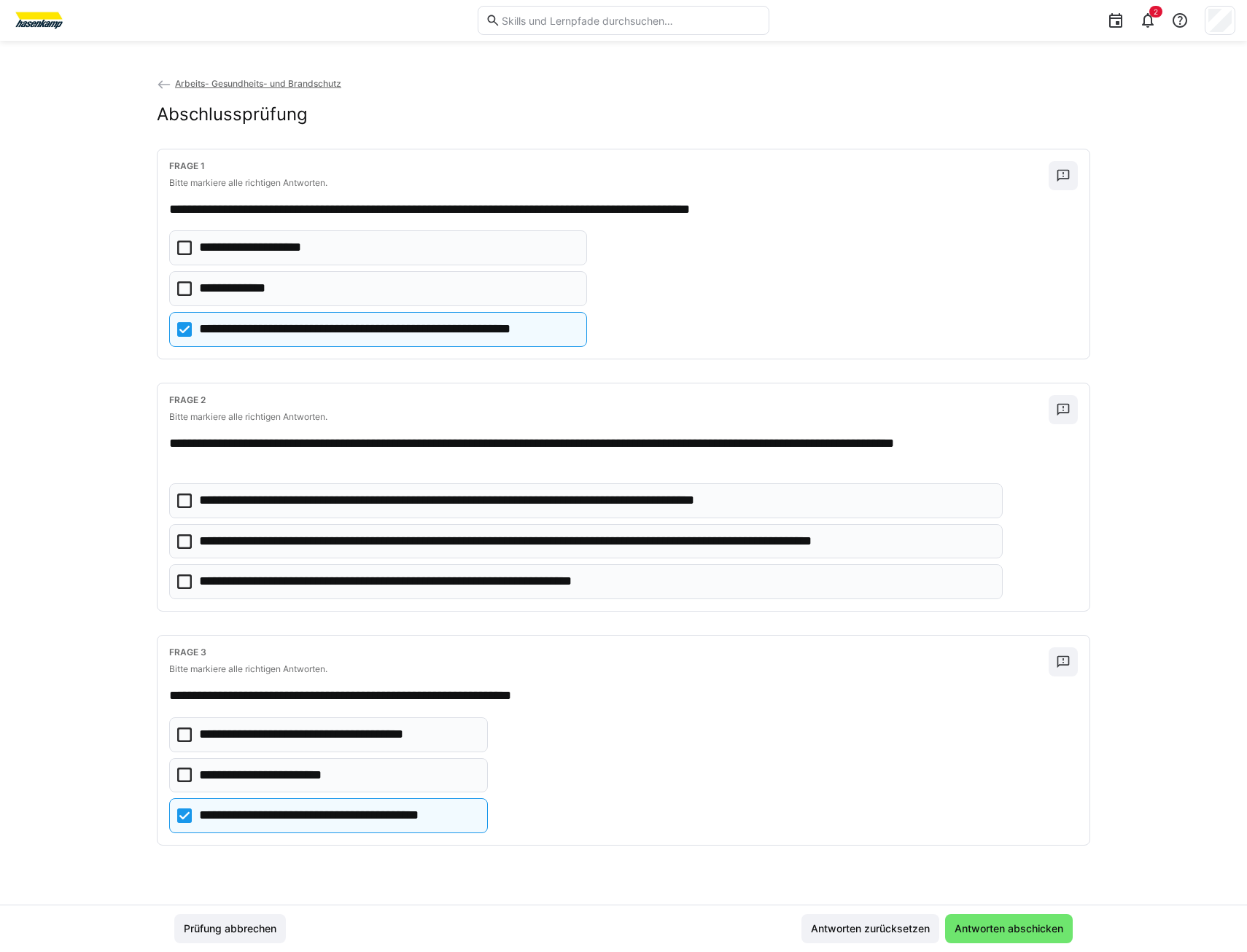
click at [178, 328] on icon at bounding box center [185, 329] width 15 height 15
click at [186, 288] on icon at bounding box center [185, 289] width 15 height 15
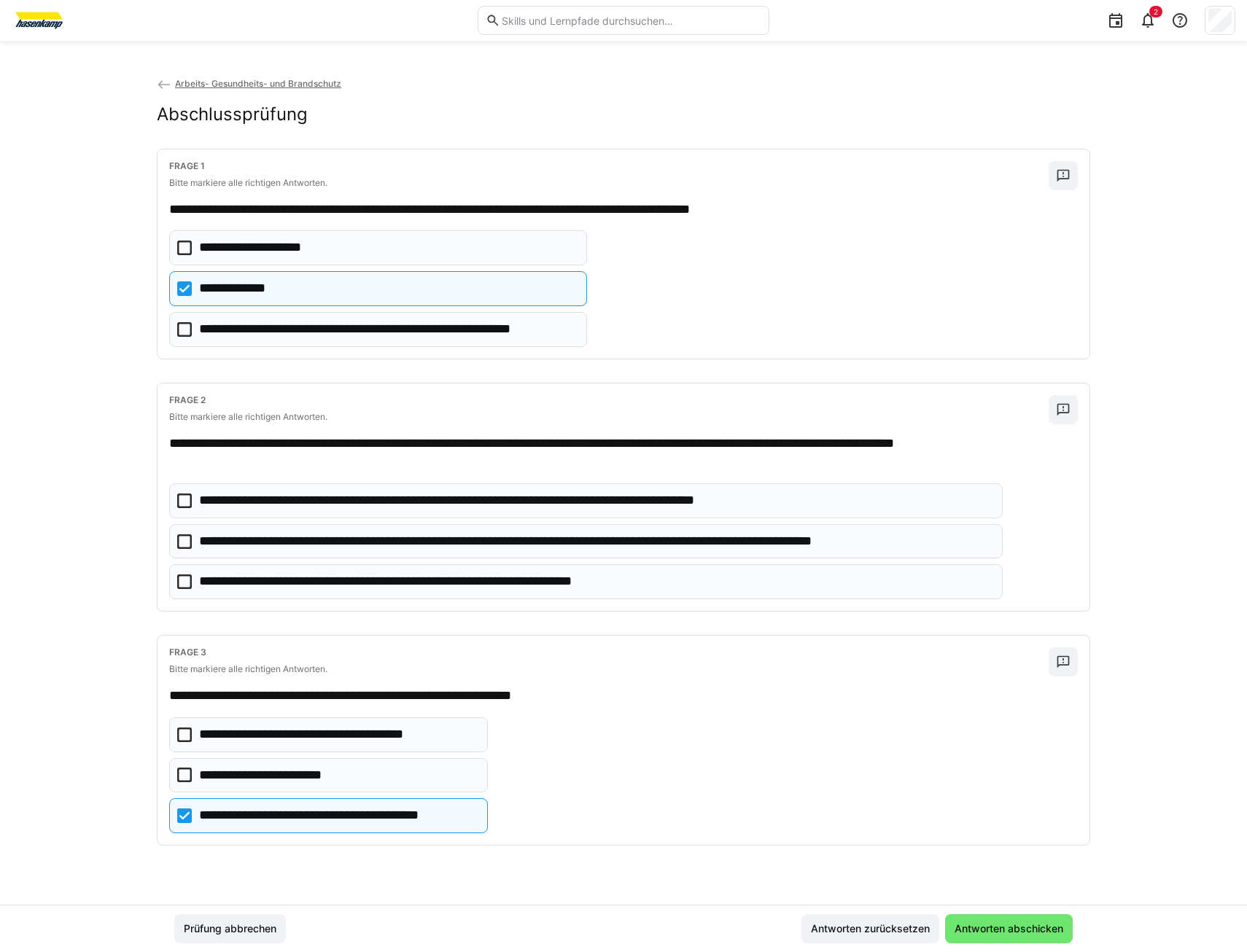
click at [182, 542] on icon at bounding box center [185, 542] width 15 height 15
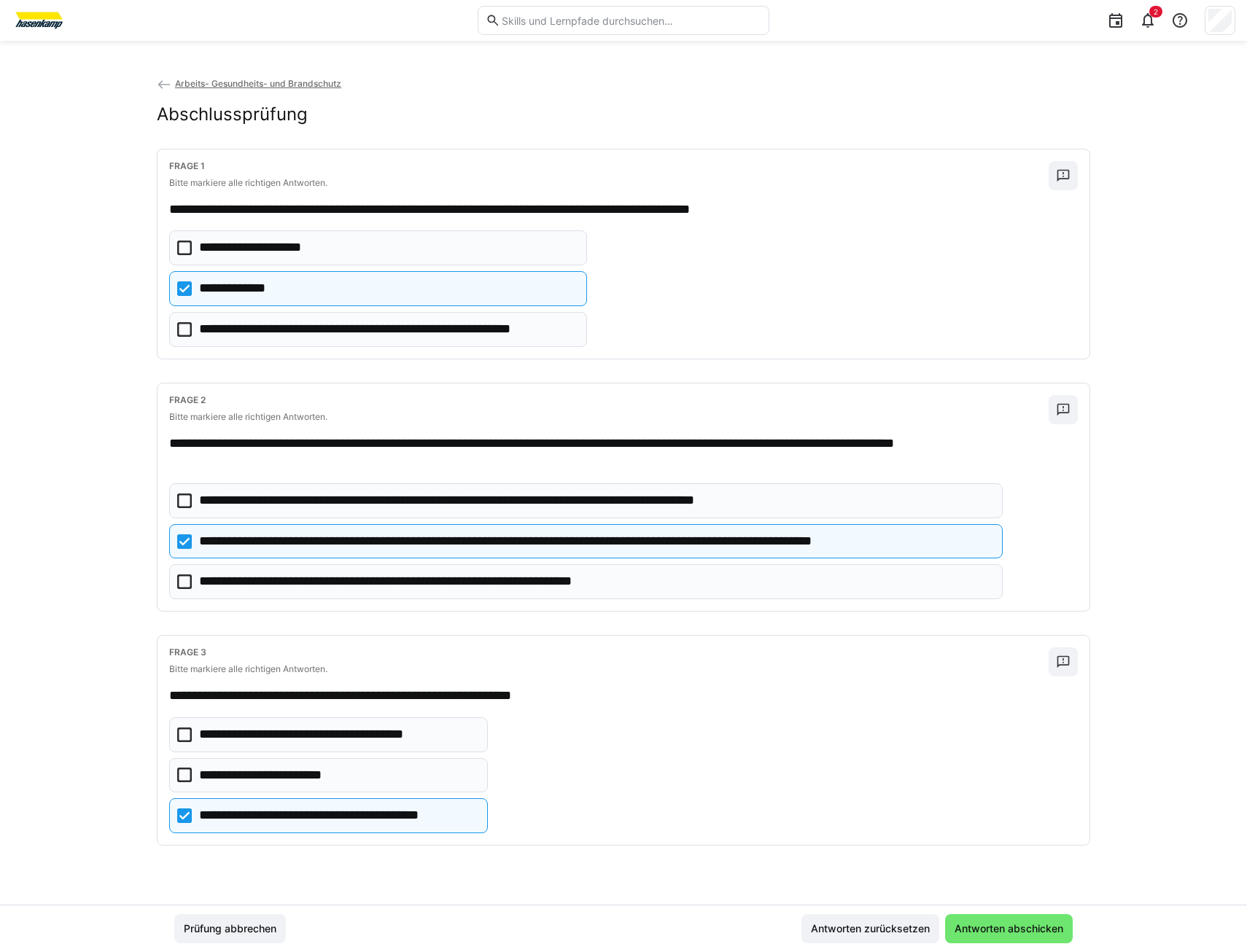
click at [185, 577] on icon at bounding box center [185, 582] width 15 height 15
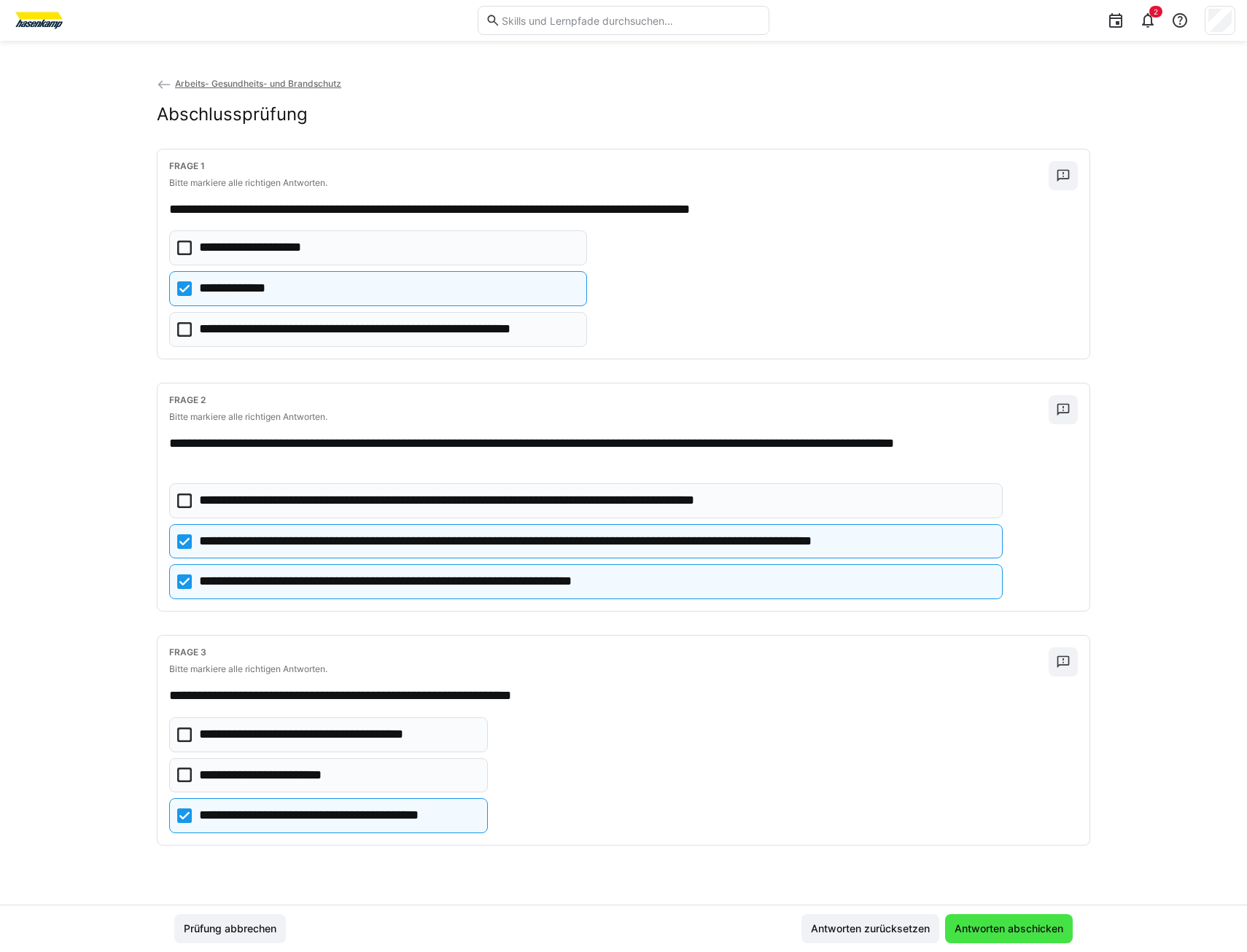
click at [1031, 928] on span "Antworten abschicken" at bounding box center [1008, 929] width 113 height 15
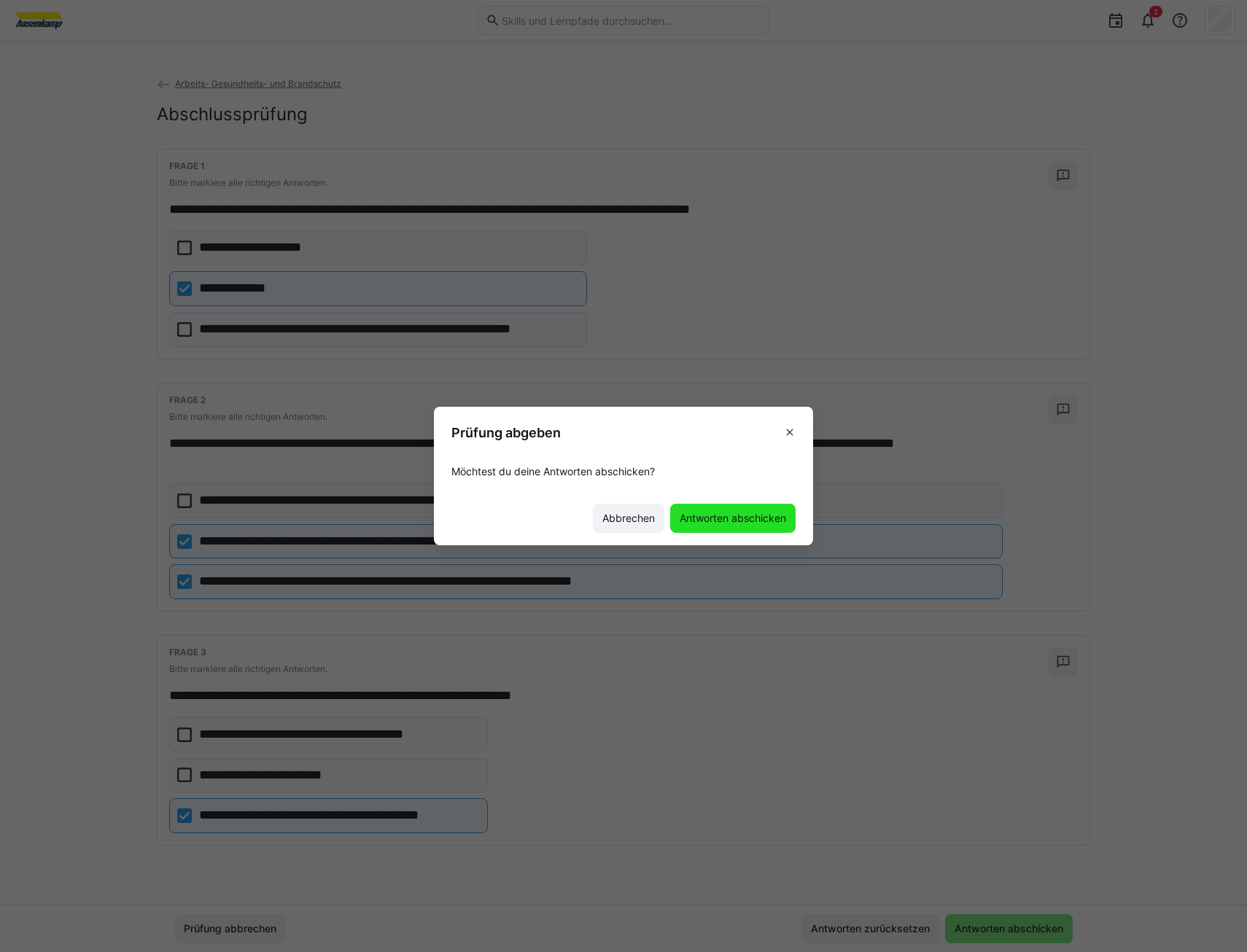
click at [761, 530] on span "Antworten abschicken" at bounding box center [732, 519] width 125 height 29
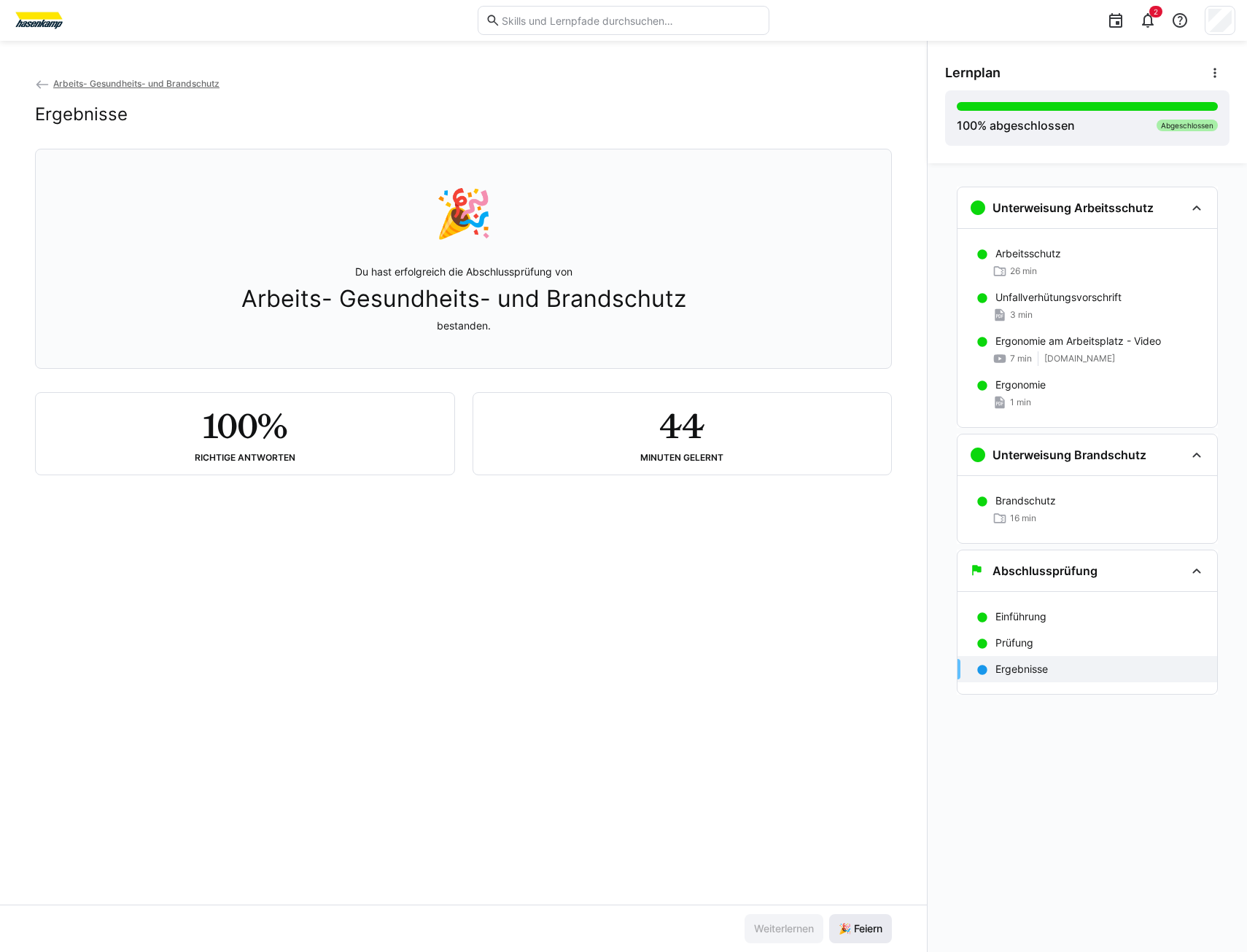
click at [861, 933] on span "🎉 Feiern" at bounding box center [860, 929] width 48 height 15
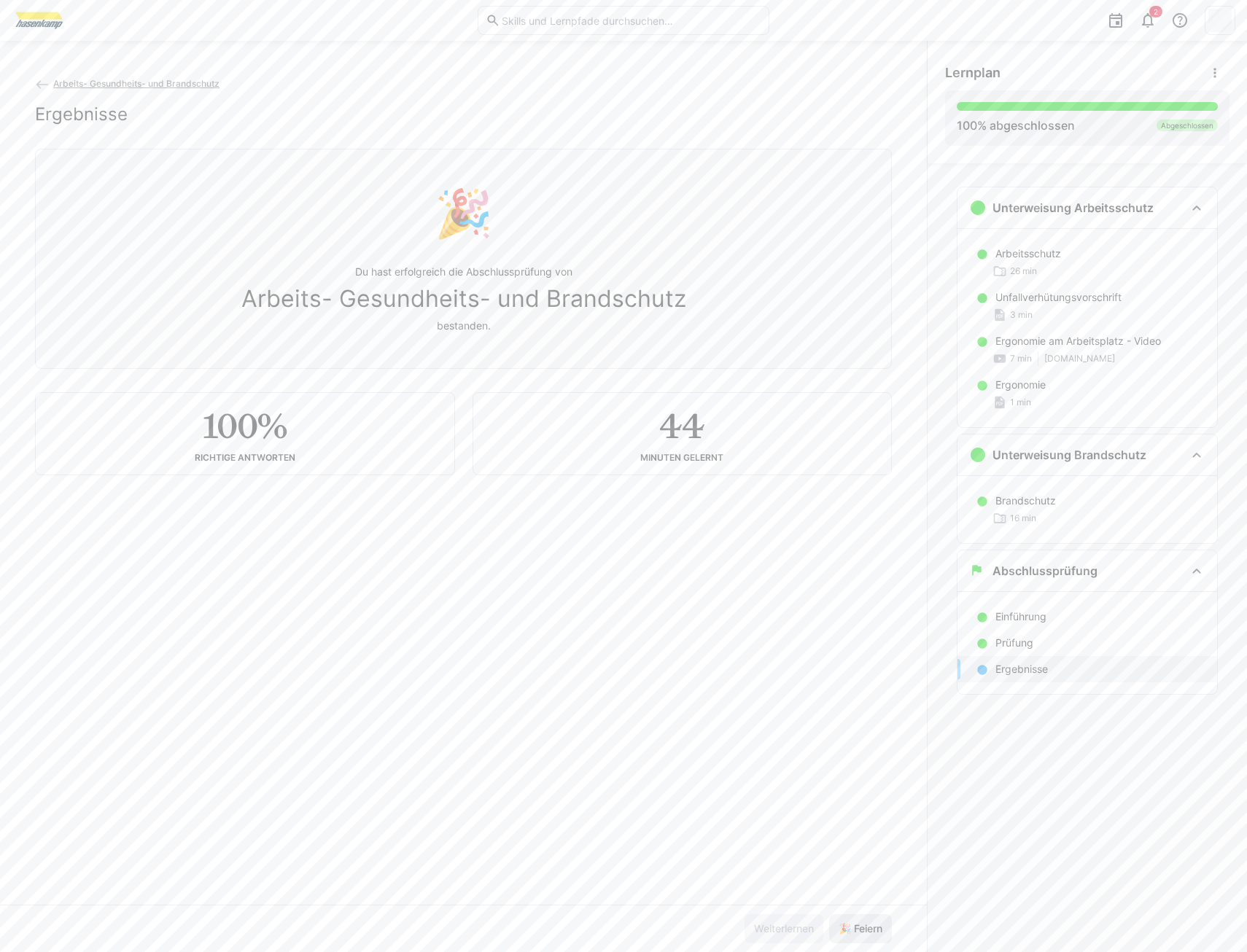
click at [861, 930] on span "🎉 Feiern" at bounding box center [860, 929] width 48 height 15
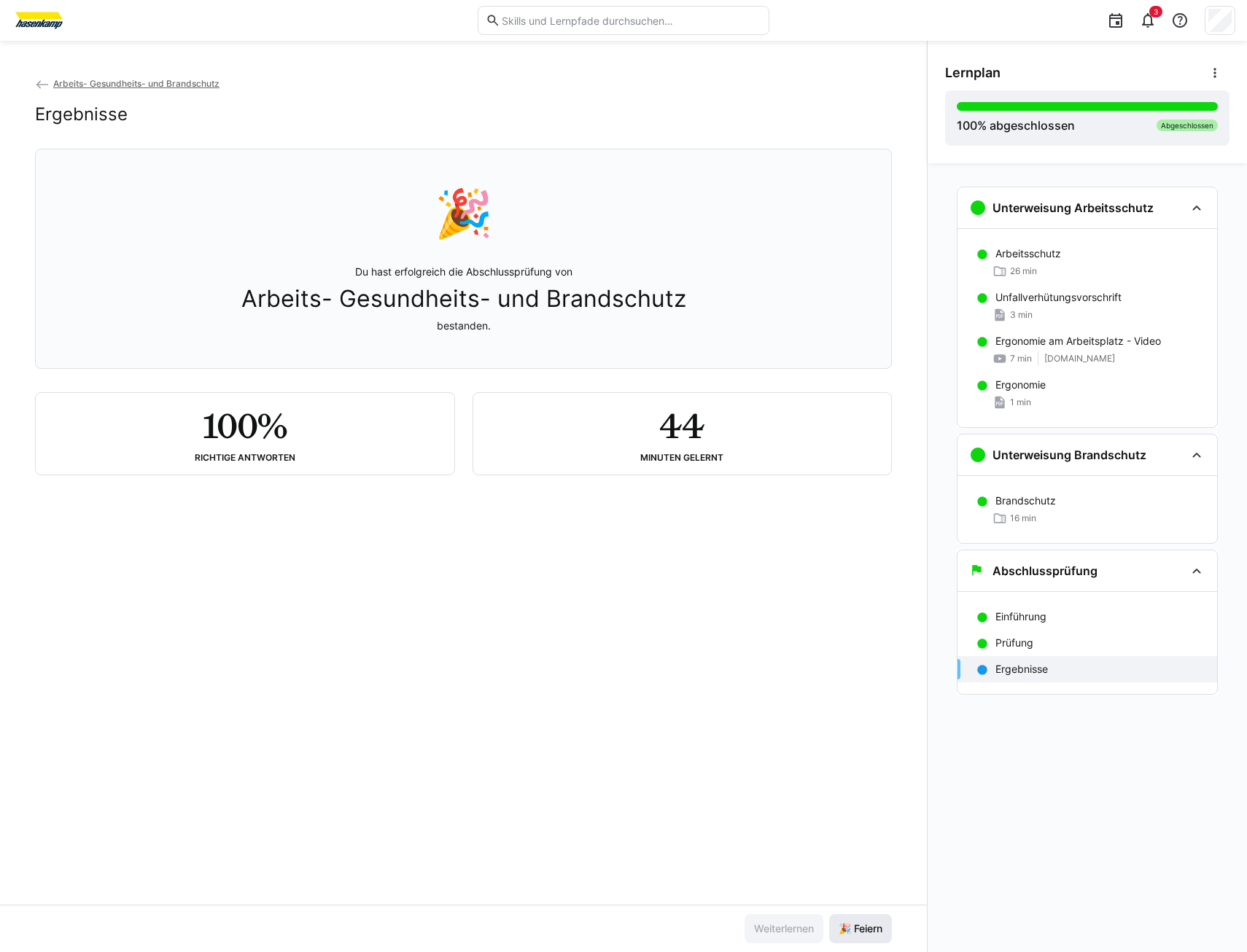
click at [859, 931] on span "🎉 Feiern" at bounding box center [860, 929] width 48 height 15
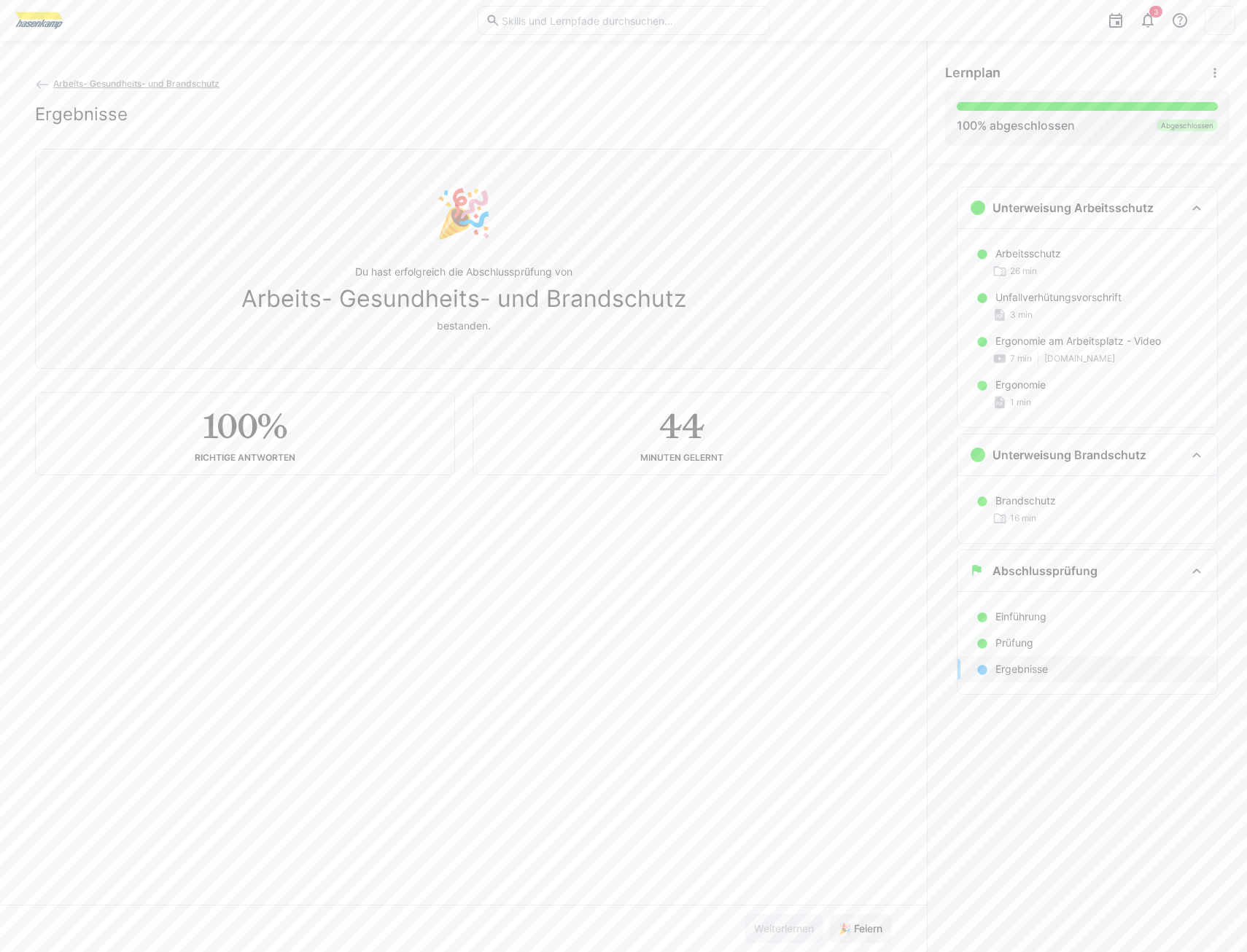
click at [126, 80] on span "Arbeits- Gesundheits- und Brandschutz" at bounding box center [136, 84] width 166 height 11
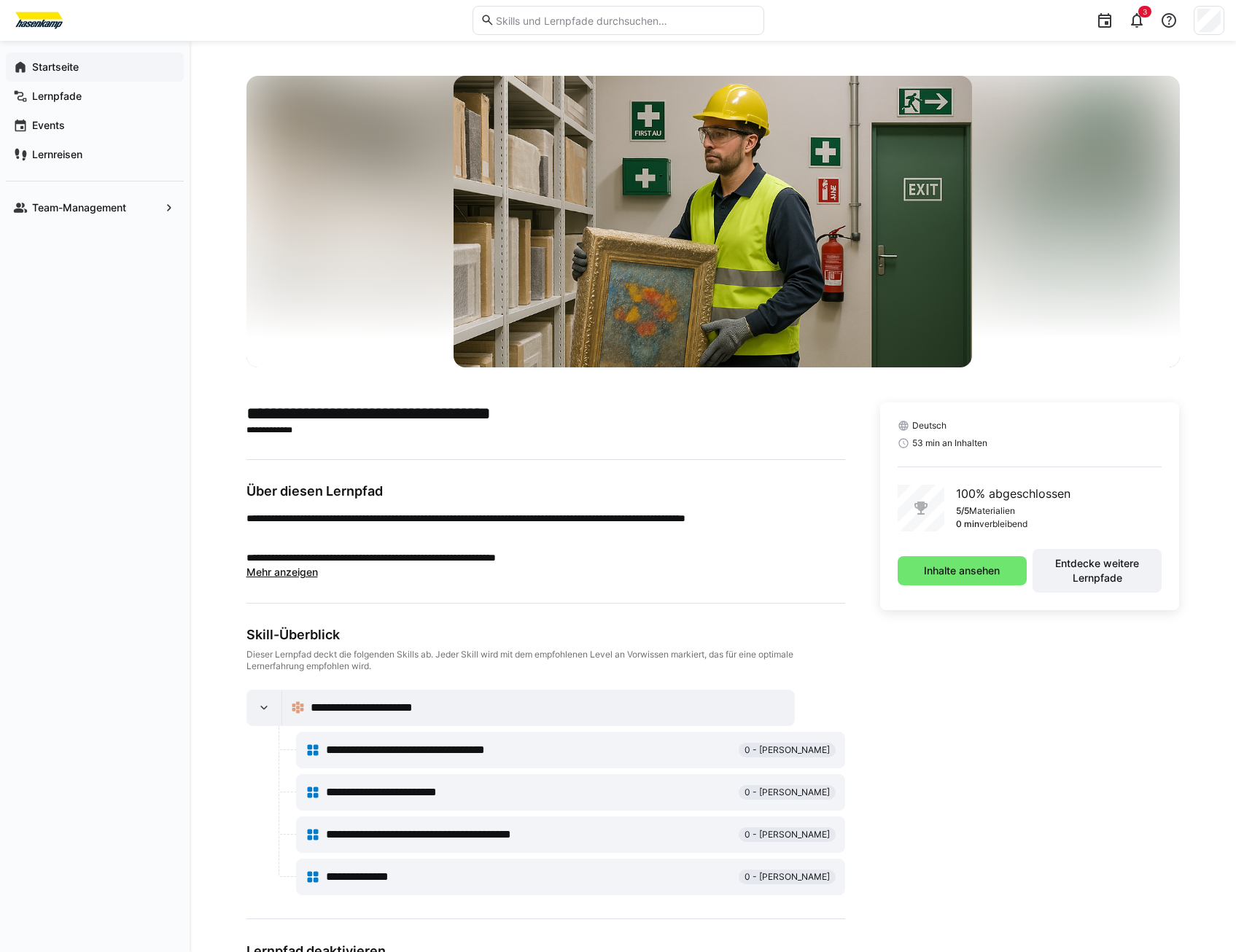
click at [0, 0] on app-navigation-label "Startseite" at bounding box center [0, 0] width 0 height 0
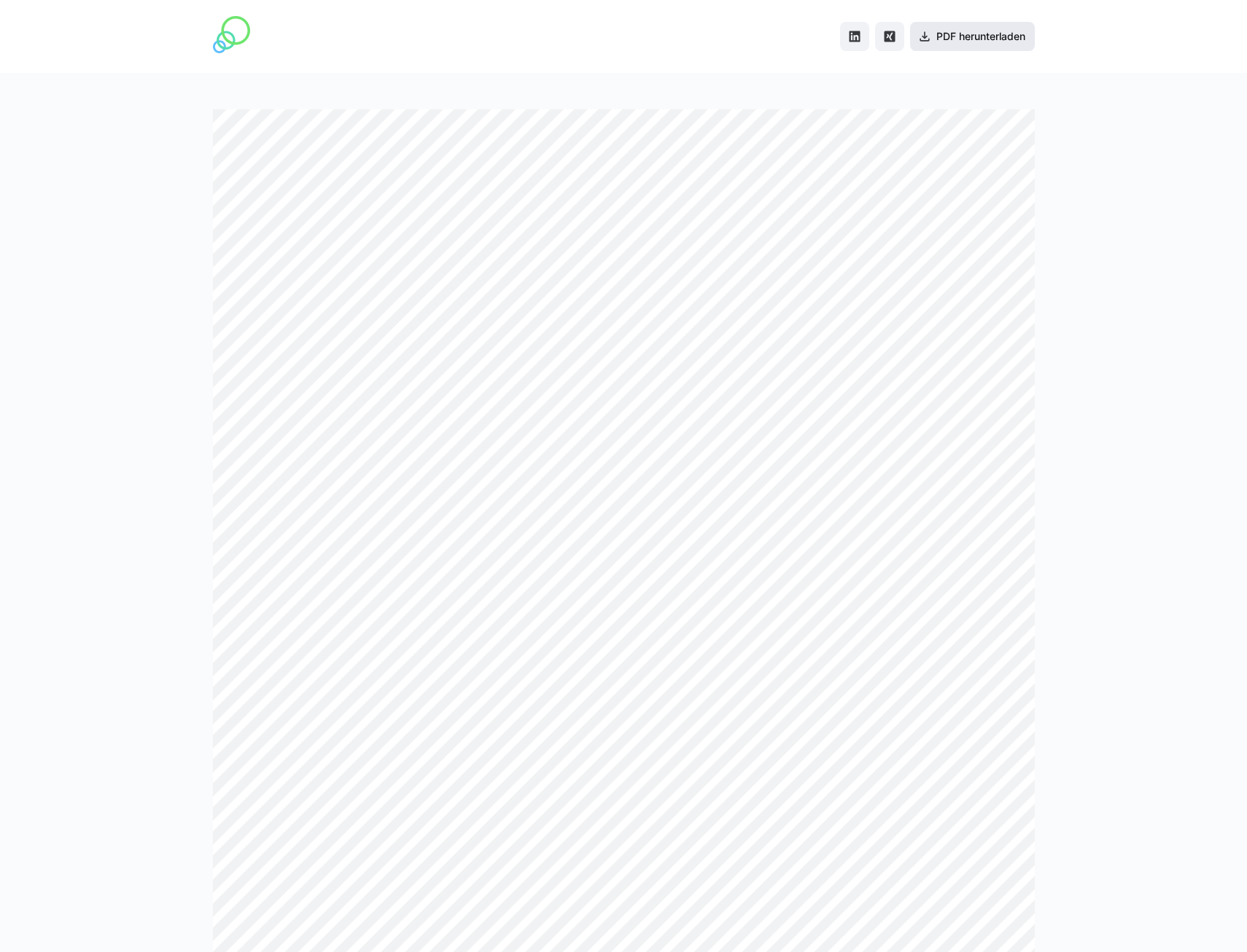
click at [993, 46] on span "PDF herunterladen" at bounding box center [972, 37] width 125 height 29
